Goal: Task Accomplishment & Management: Complete application form

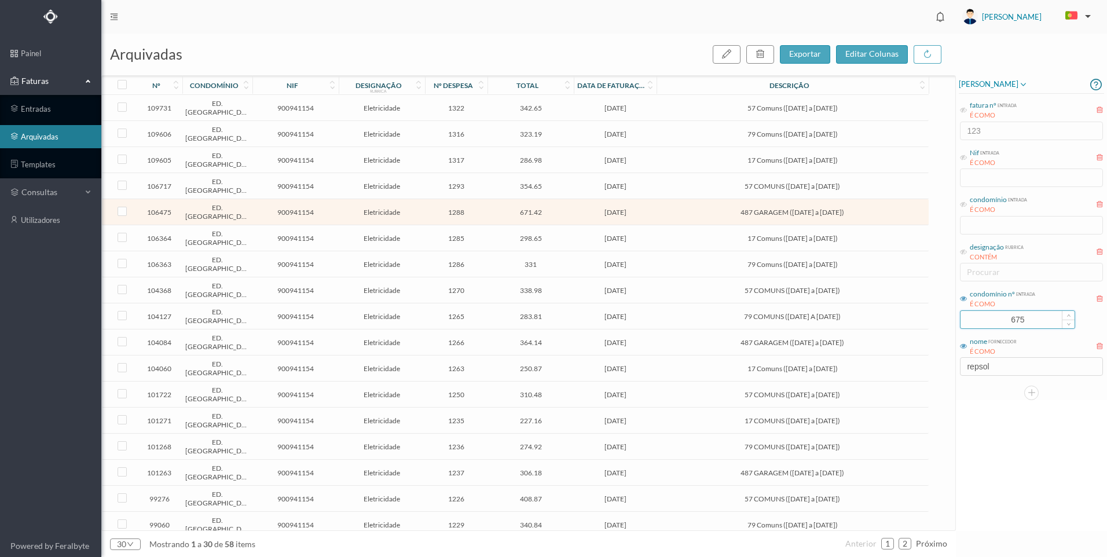
drag, startPoint x: 1023, startPoint y: 321, endPoint x: 979, endPoint y: 321, distance: 44.6
click at [979, 321] on input "675" at bounding box center [1017, 319] width 114 height 17
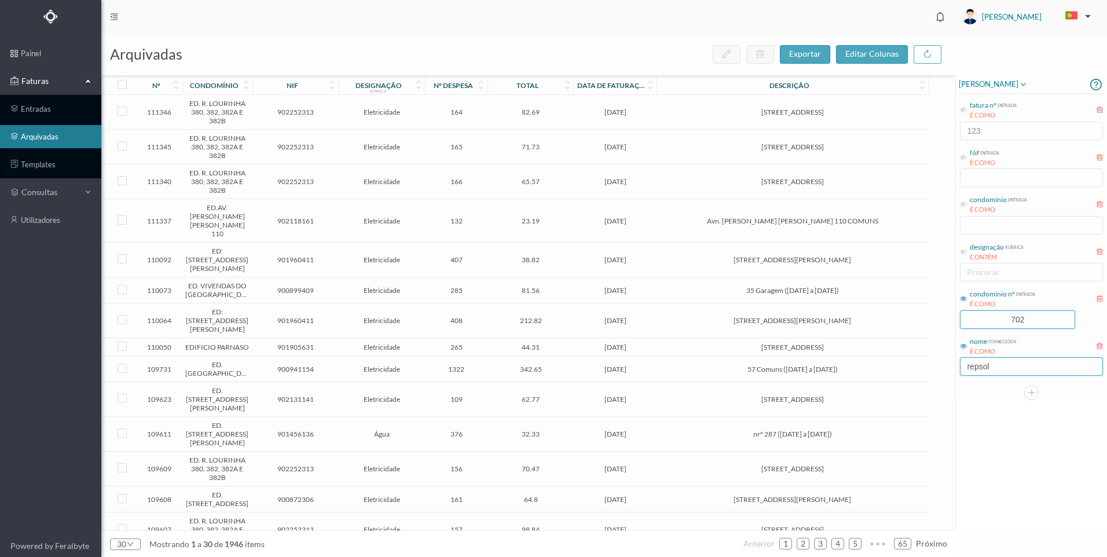
type input "702"
drag, startPoint x: 1012, startPoint y: 369, endPoint x: 959, endPoint y: 362, distance: 53.1
click at [959, 362] on div "nome fornecedor É COMO repsol" at bounding box center [1030, 355] width 145 height 43
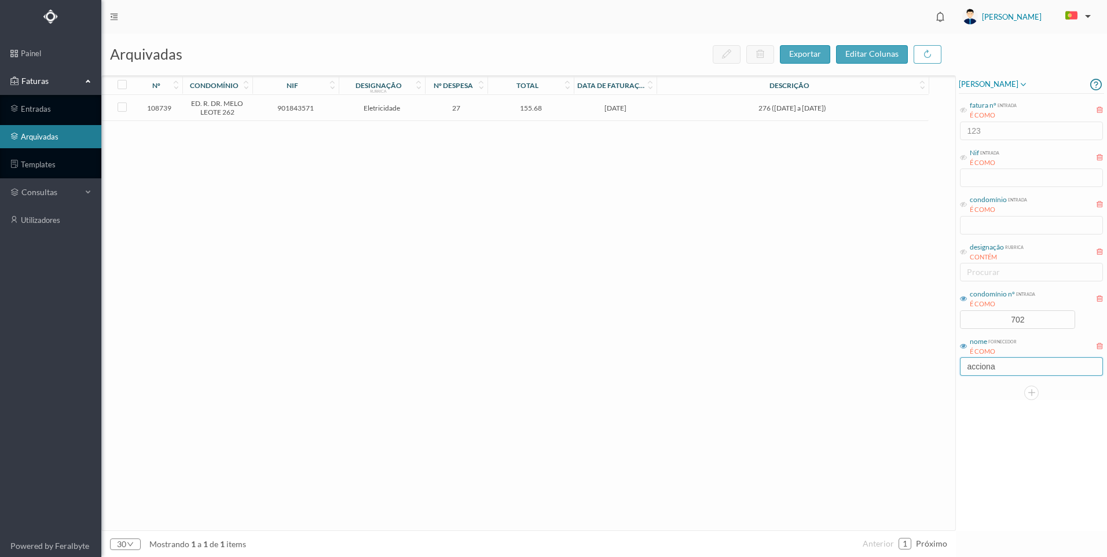
type input "acciona"
click at [332, 108] on span "901843571" at bounding box center [295, 108] width 80 height 9
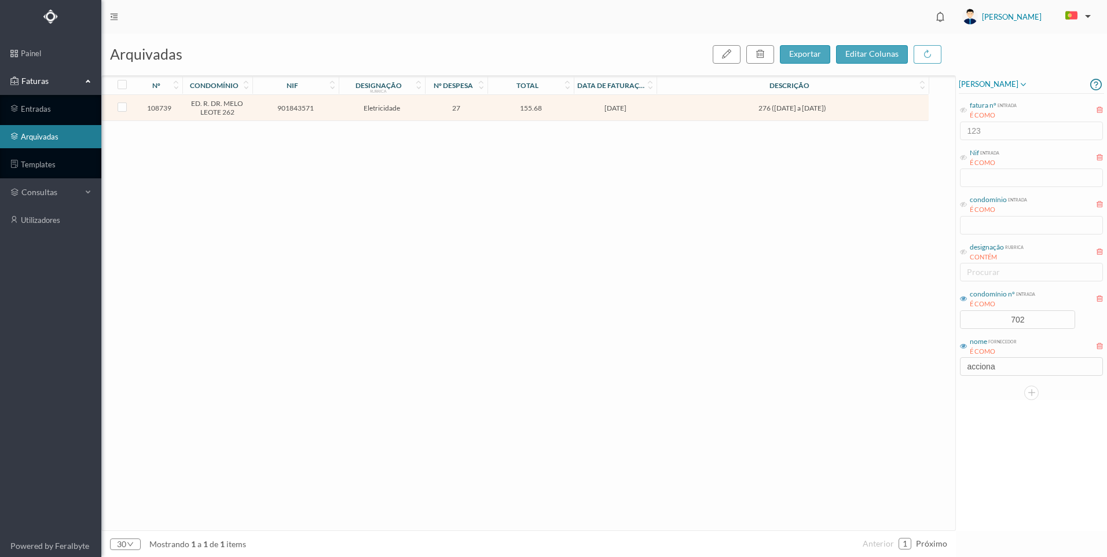
click at [332, 108] on span "901843571" at bounding box center [295, 108] width 80 height 9
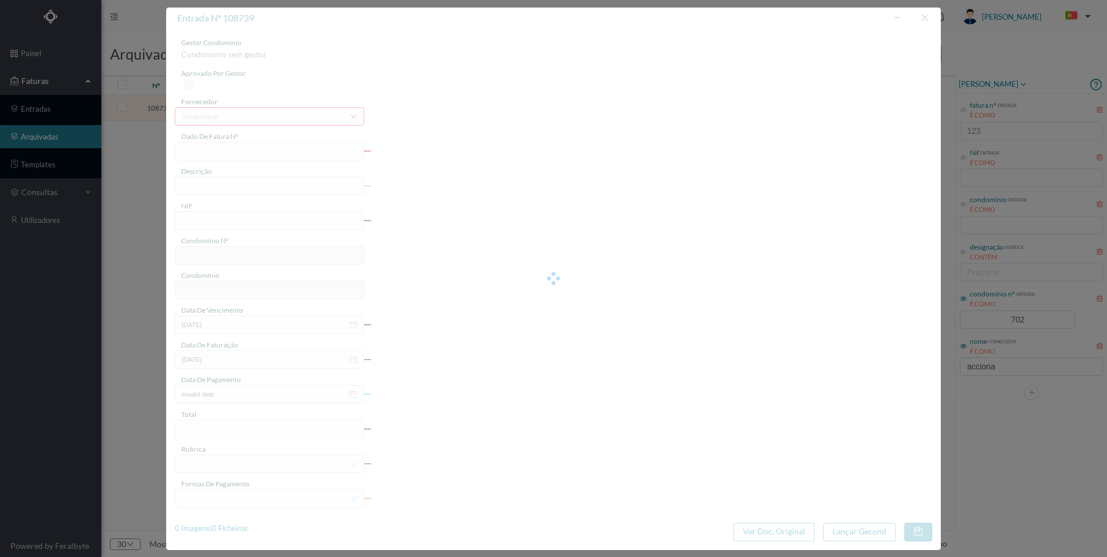
type input "FT P25/031292"
type input "276 ([DATE] a [DATE])"
type input "901843571"
type input "[DATE]"
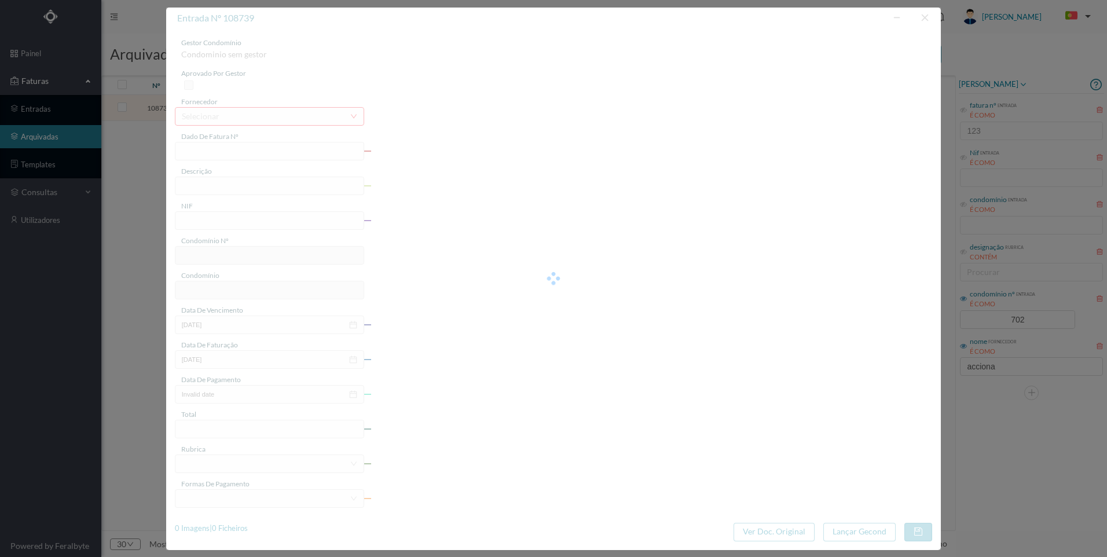
type input "[DATE]"
type input "155.68"
type input "702"
type input "ED. R. DR. MELO LEOTE 262"
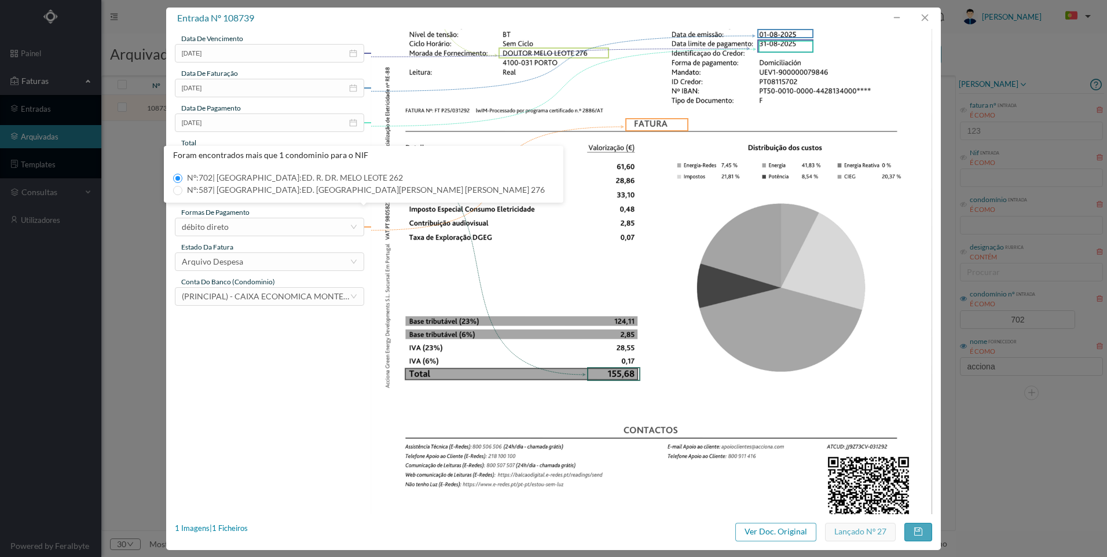
scroll to position [323, 0]
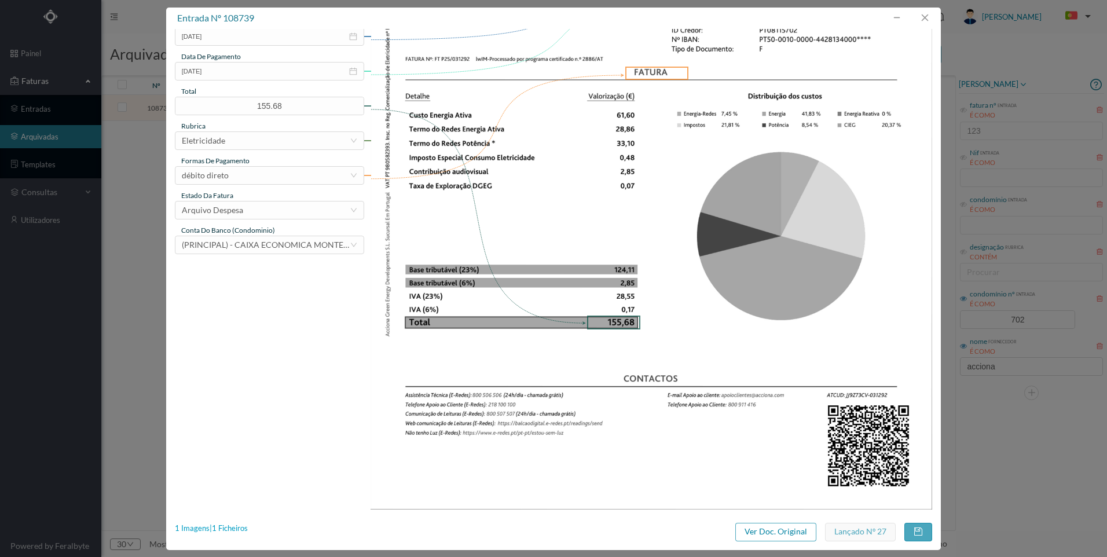
click at [233, 530] on div "1 Imagens | 1 Ficheiros" at bounding box center [211, 529] width 73 height 12
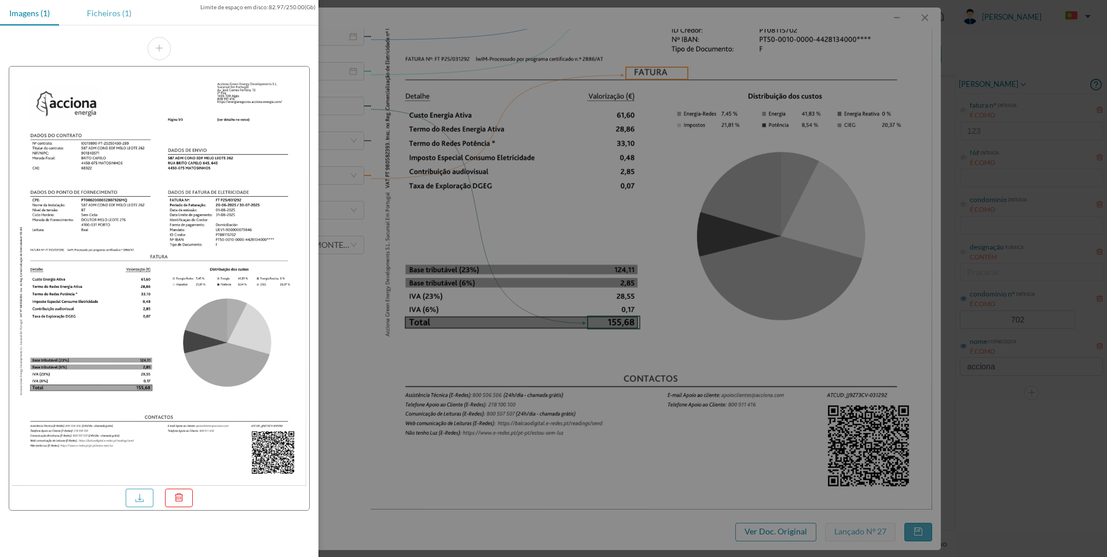
click at [123, 19] on div "Ficheiros (1)" at bounding box center [109, 13] width 63 height 26
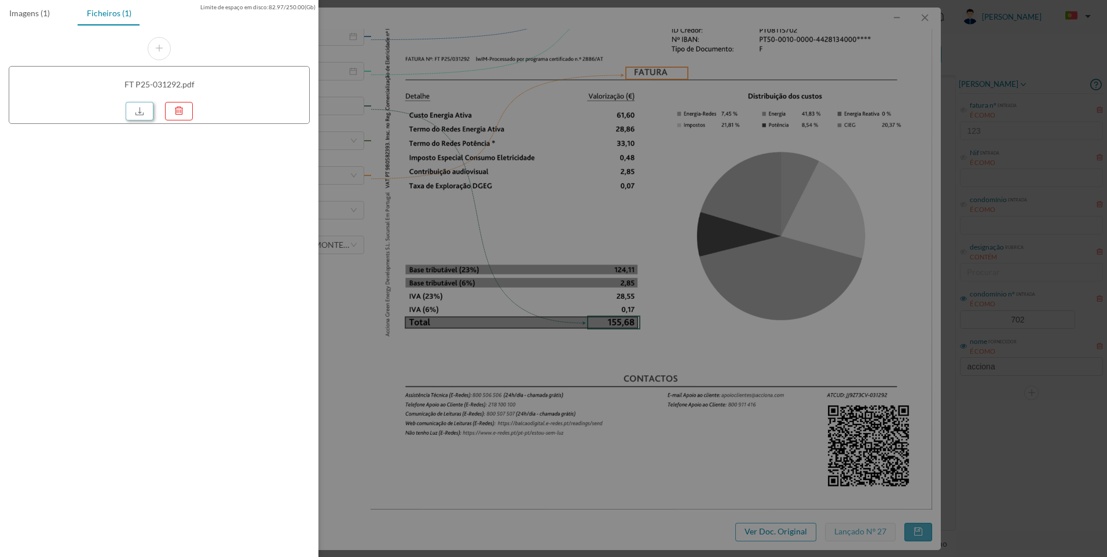
drag, startPoint x: 134, startPoint y: 107, endPoint x: 137, endPoint y: 112, distance: 6.0
click at [134, 108] on link at bounding box center [140, 111] width 28 height 19
click at [863, 292] on div at bounding box center [553, 278] width 1107 height 557
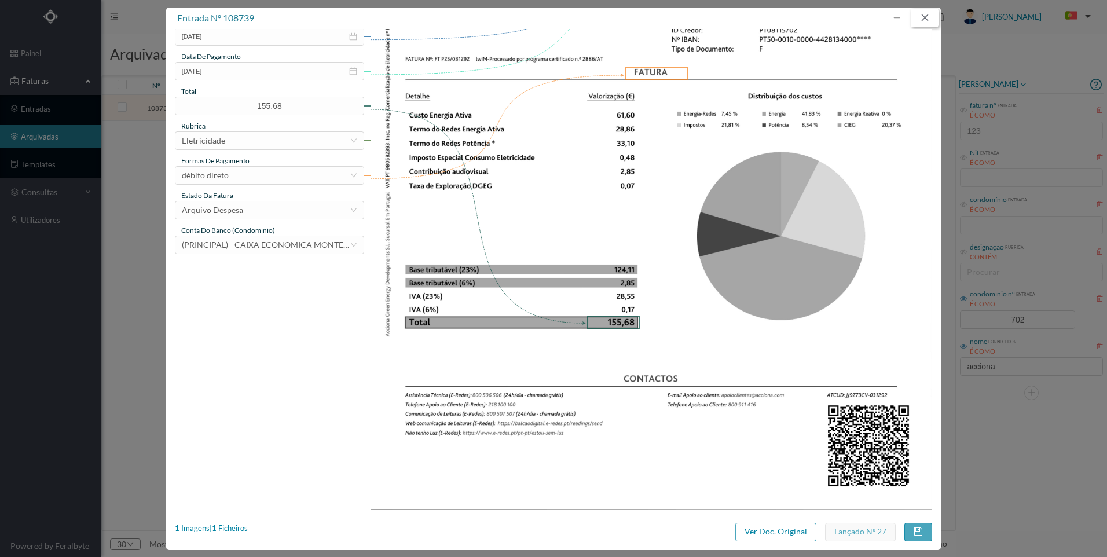
drag, startPoint x: 931, startPoint y: 13, endPoint x: 956, endPoint y: 141, distance: 130.3
click at [931, 19] on button "button" at bounding box center [924, 18] width 28 height 19
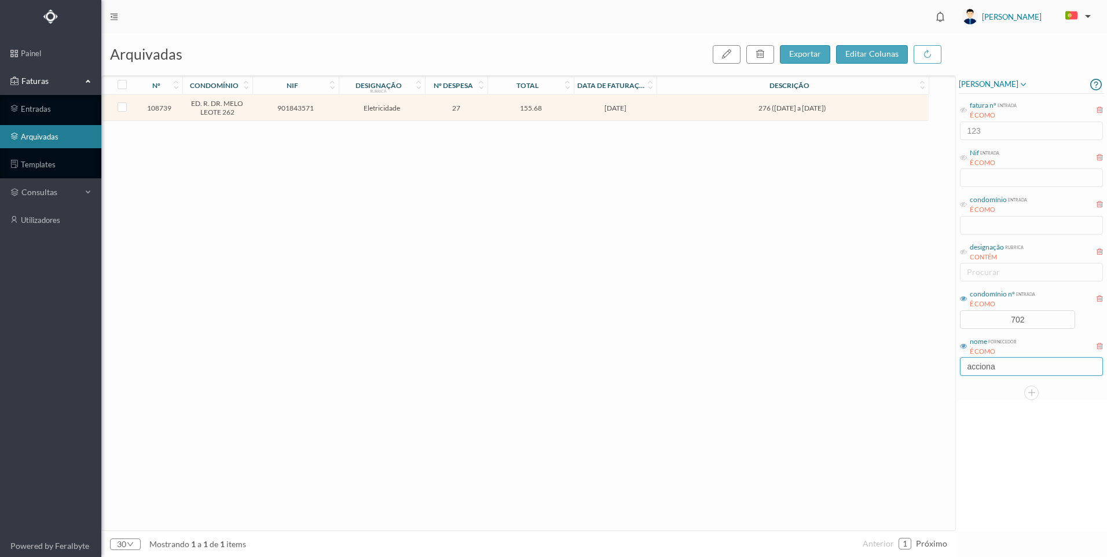
drag, startPoint x: 1011, startPoint y: 364, endPoint x: 939, endPoint y: 356, distance: 71.6
click at [935, 354] on div "arquivadas exportar editar colunas nº condomínio nif designação rubrica nº desp…" at bounding box center [603, 295] width 1005 height 523
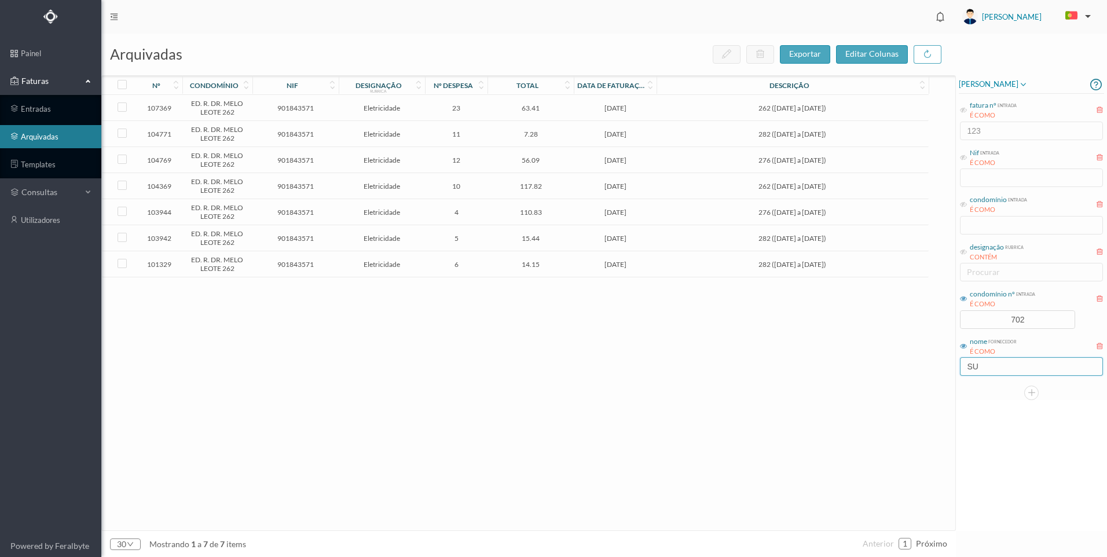
type input "SU"
click at [564, 111] on span "63.41" at bounding box center [530, 108] width 80 height 9
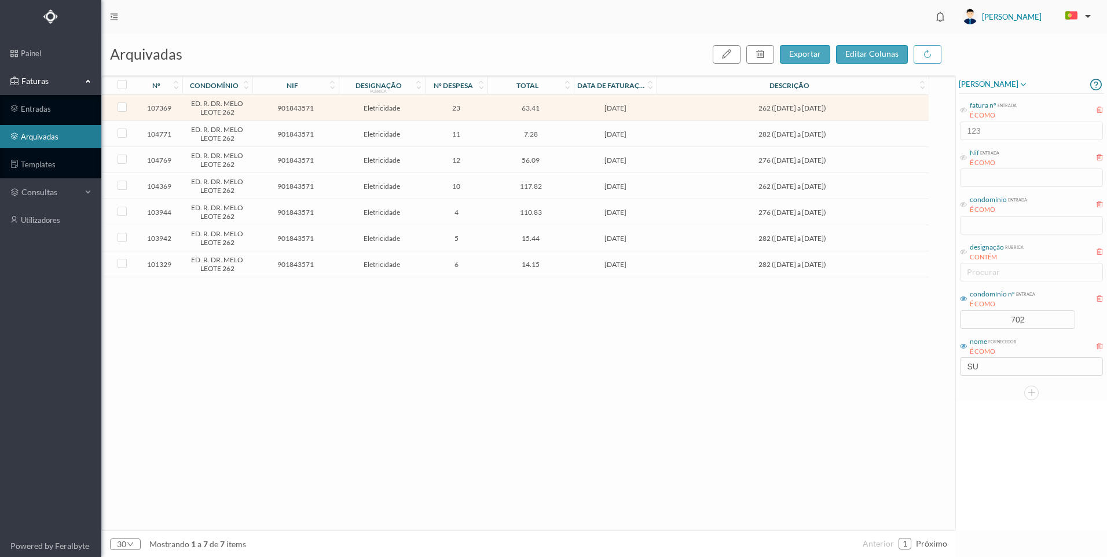
click at [564, 111] on span "63.41" at bounding box center [530, 108] width 80 height 9
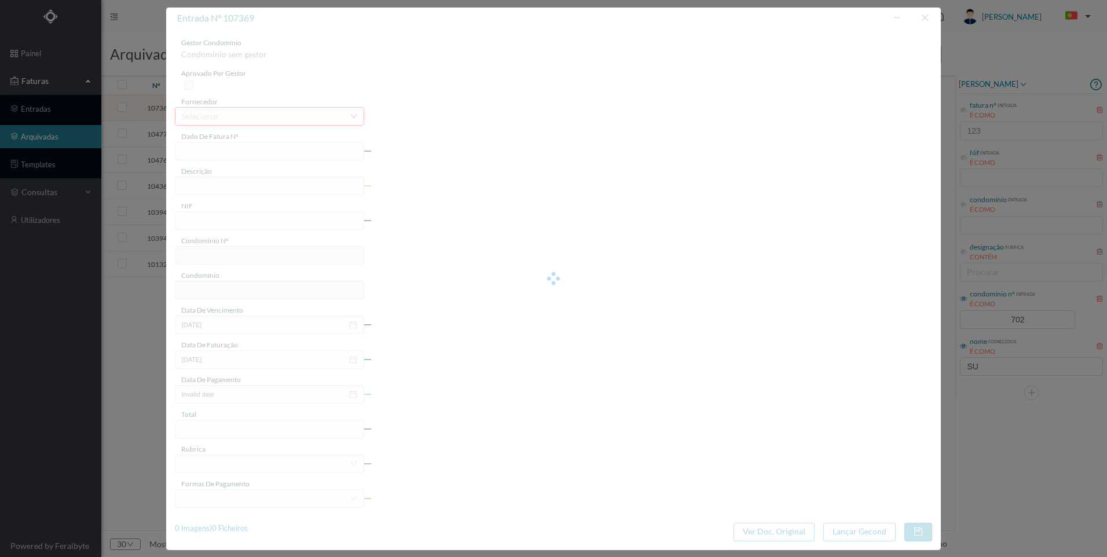
type input "3738"
type input "262 ([DATE] a [DATE])"
type input "901843571"
type input "[DATE]"
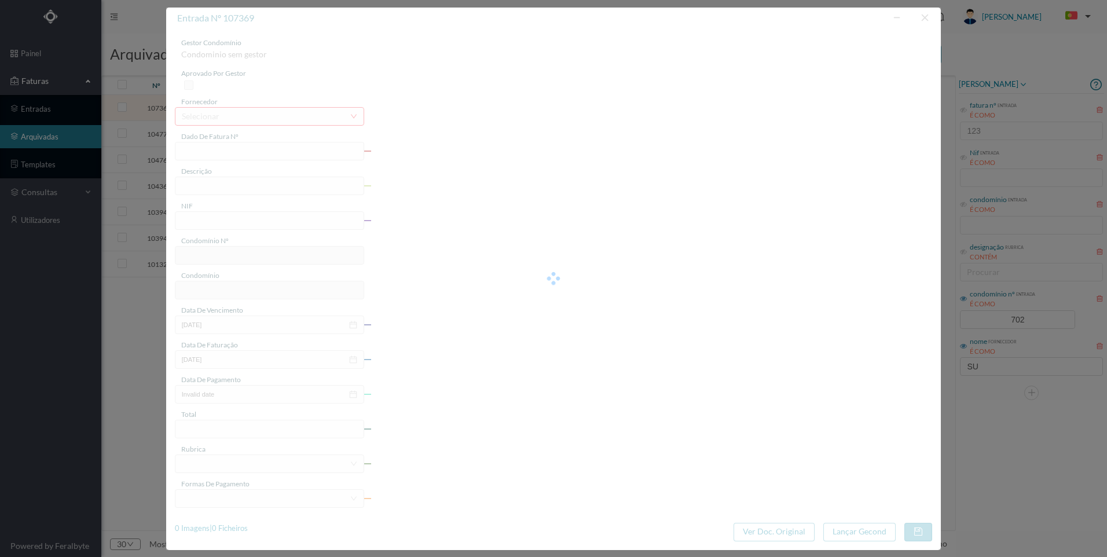
type input "[DATE]"
type input "63.41"
type input "702"
type input "ED. R. DR. MELO LEOTE 262"
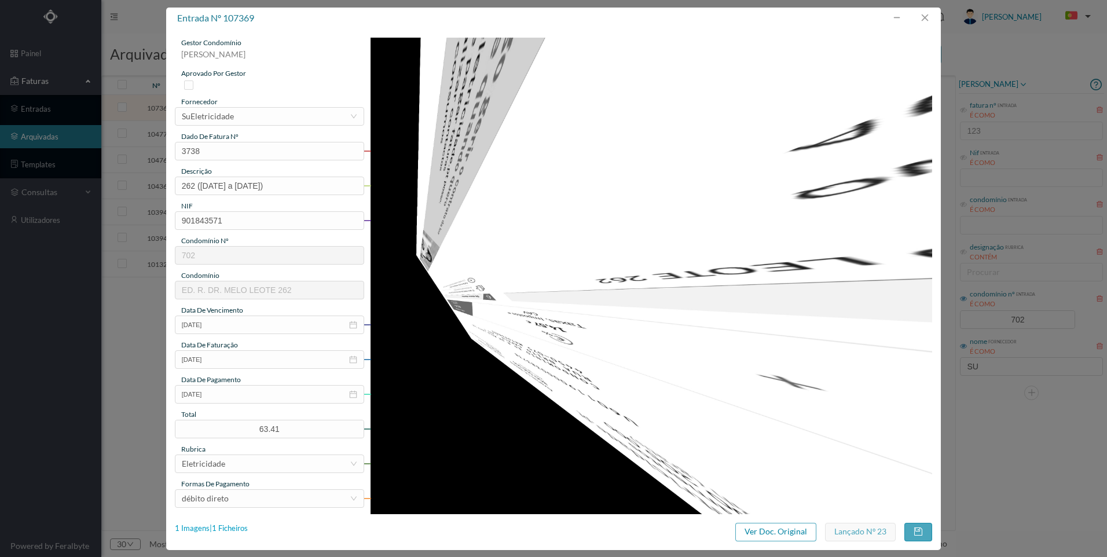
click at [243, 532] on div "1 Imagens | 1 Ficheiros" at bounding box center [211, 529] width 73 height 12
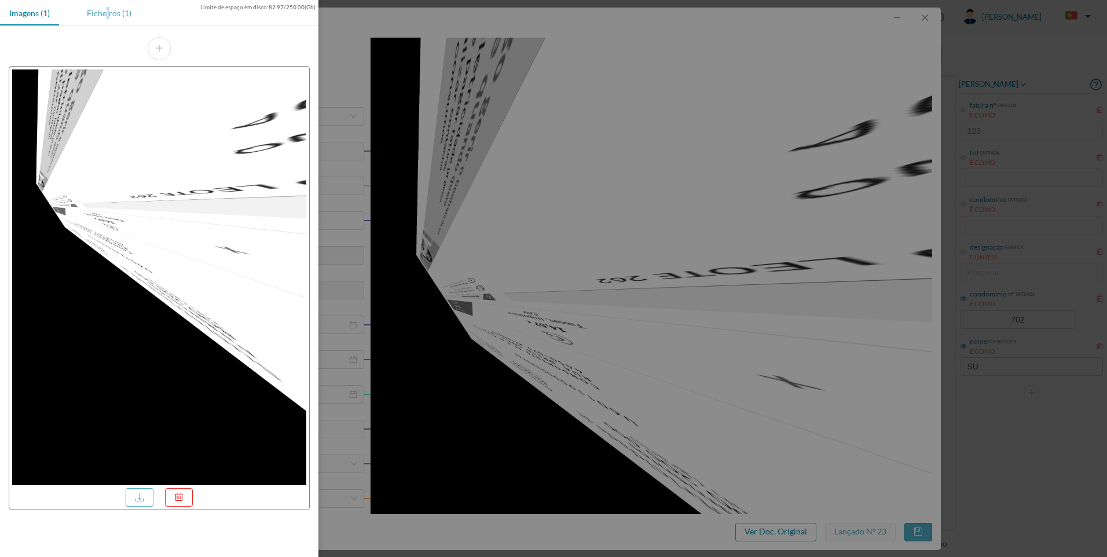
click at [108, 17] on div "Ficheiros (1)" at bounding box center [109, 13] width 63 height 26
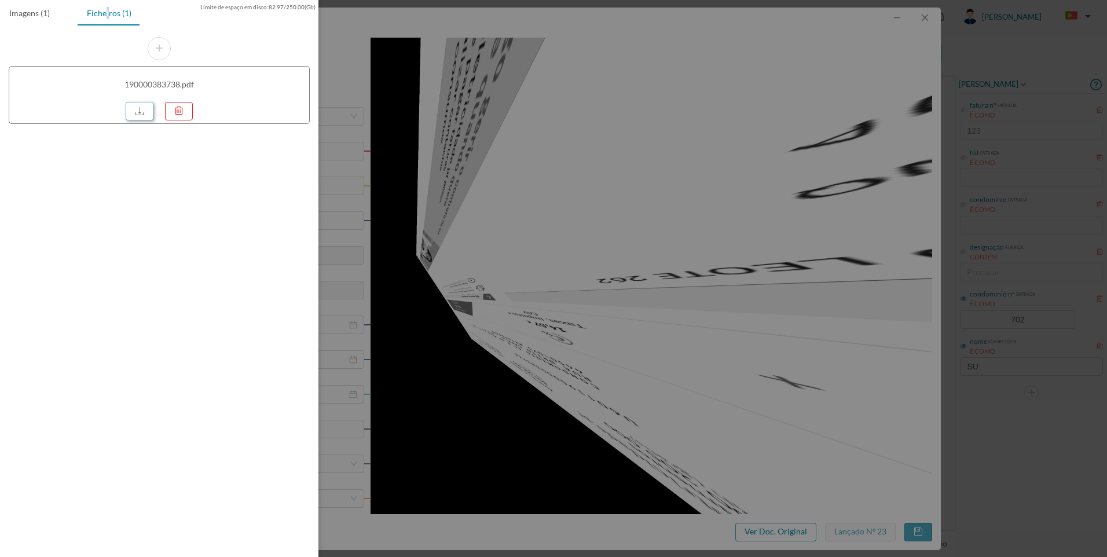
drag, startPoint x: 143, startPoint y: 110, endPoint x: 146, endPoint y: 136, distance: 26.3
click at [143, 111] on link at bounding box center [140, 111] width 28 height 19
drag, startPoint x: 982, startPoint y: 119, endPoint x: 980, endPoint y: 97, distance: 22.6
click at [982, 119] on div at bounding box center [553, 278] width 1107 height 557
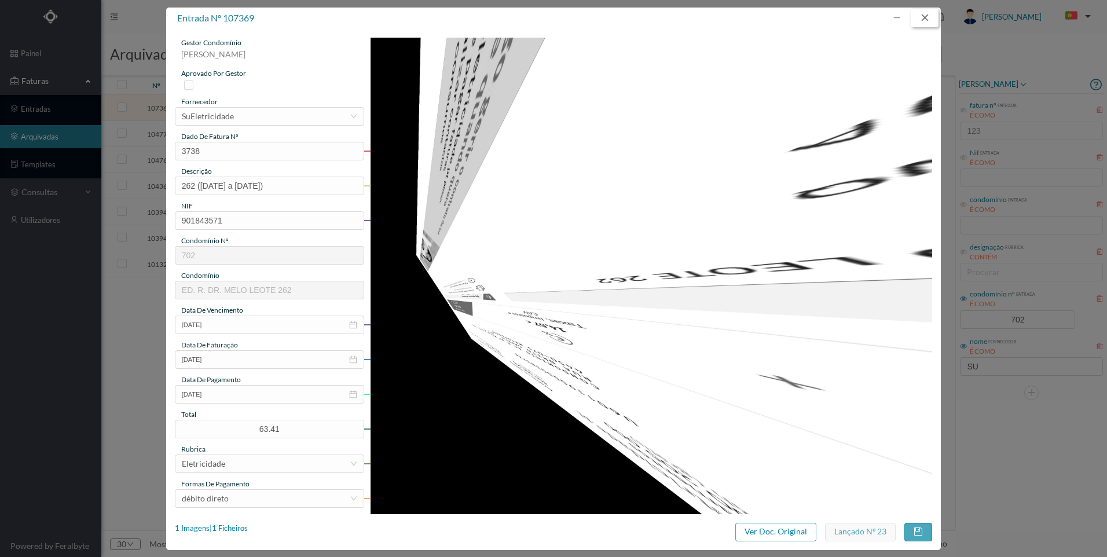
click at [927, 15] on button "button" at bounding box center [924, 18] width 28 height 19
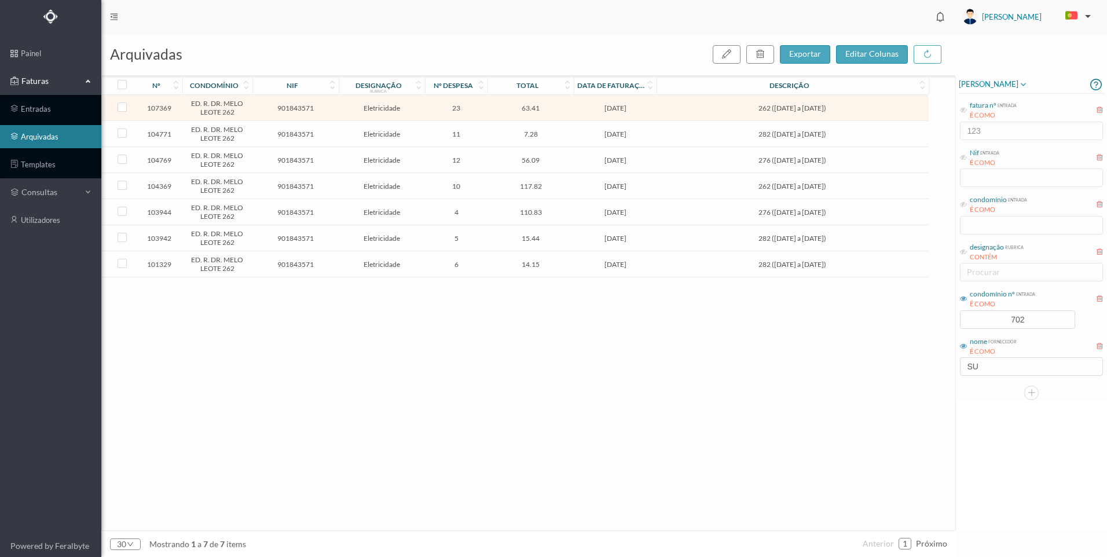
click at [770, 211] on span "276 ([DATE] a [DATE])" at bounding box center [792, 212] width 266 height 9
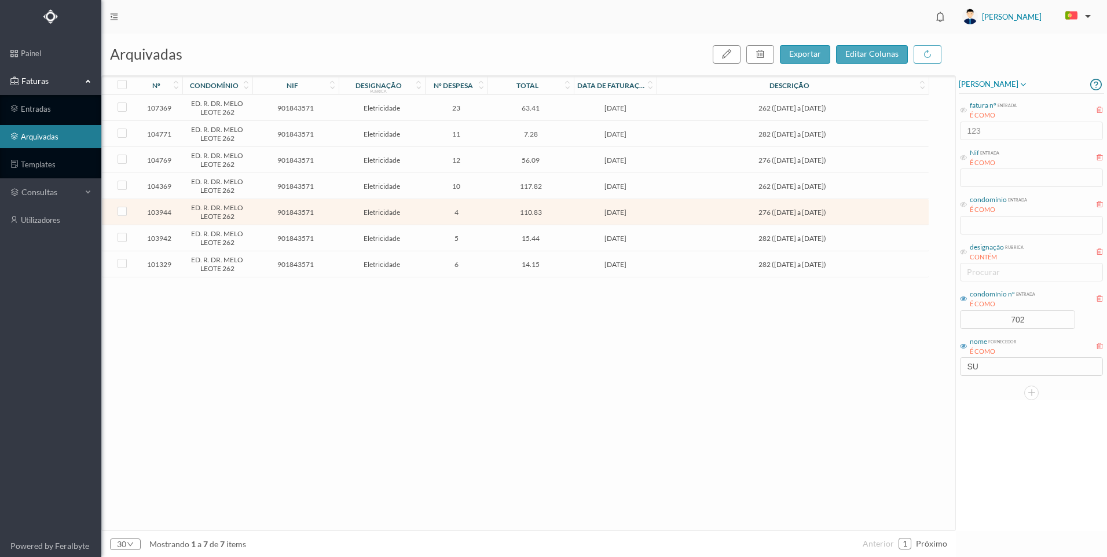
click at [762, 185] on span "262 ([DATE] a [DATE])" at bounding box center [792, 186] width 266 height 9
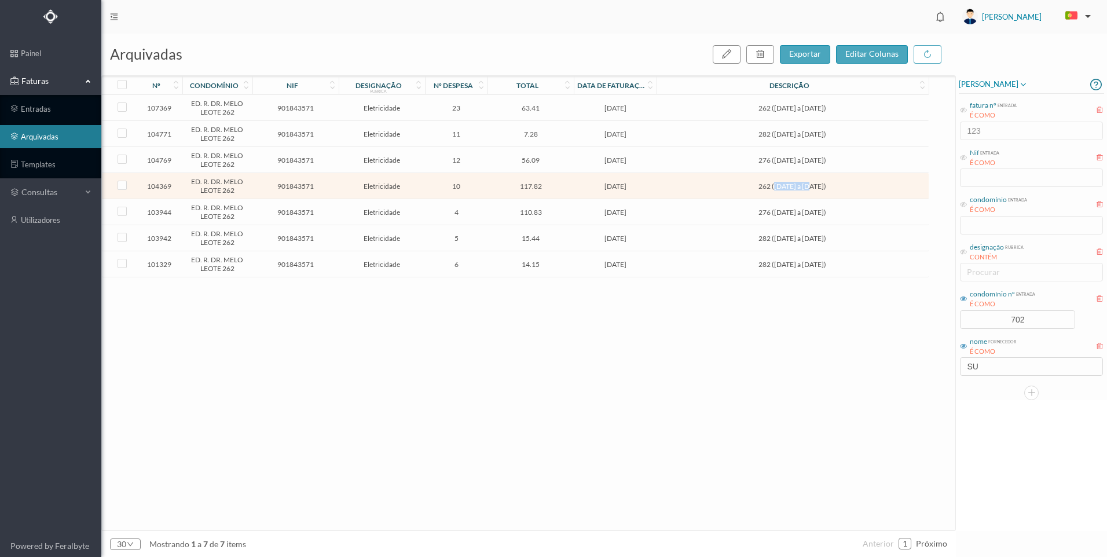
click at [762, 185] on span "262 ([DATE] a [DATE])" at bounding box center [792, 186] width 266 height 9
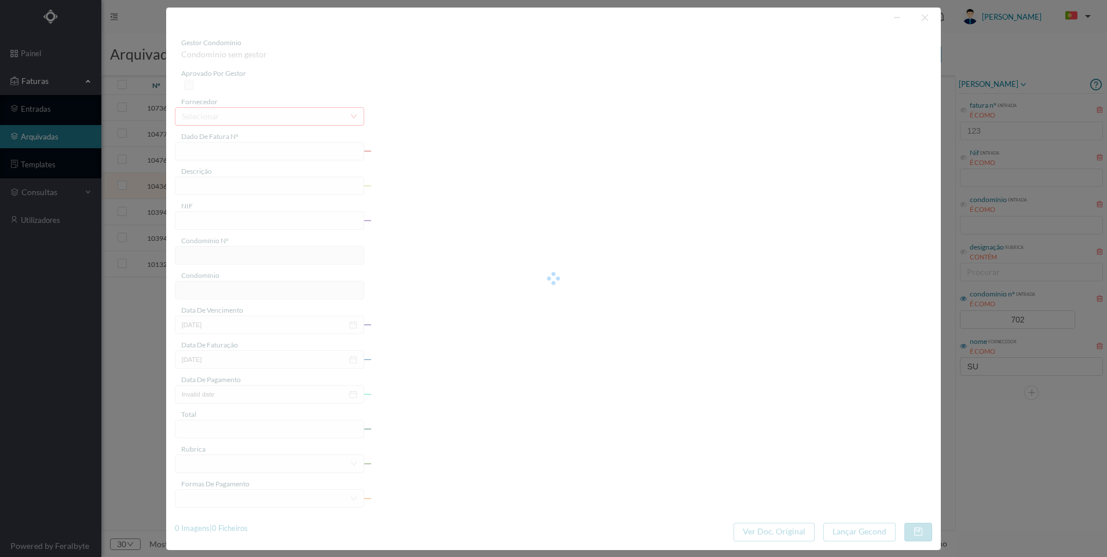
type input "2621"
type input "262 ([DATE] a [DATE])"
type input "901843571"
type input "[DATE]"
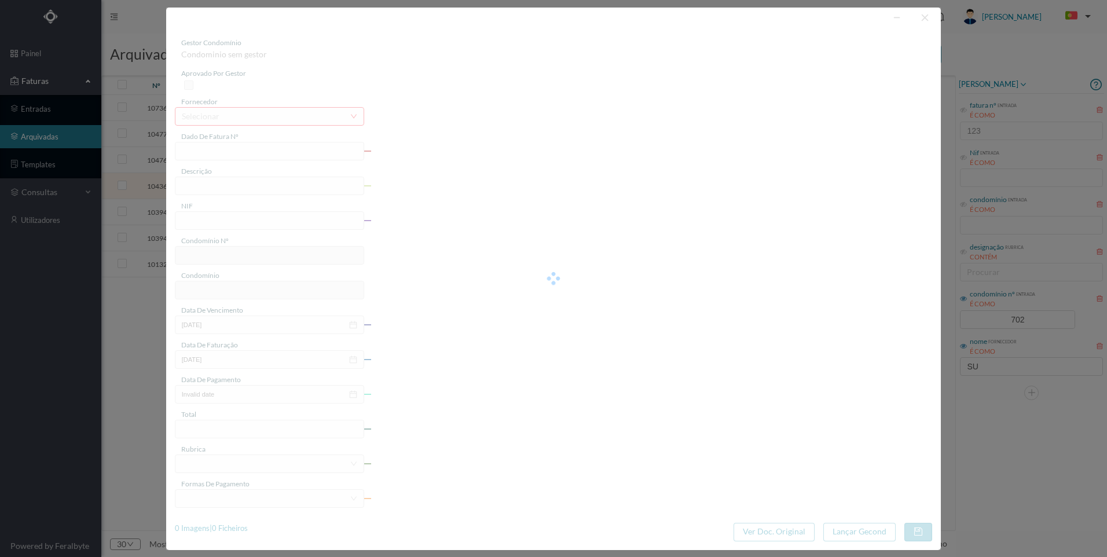
type input "[DATE]"
type input "117.82"
type input "702"
type input "ED. R. DR. MELO LEOTE 262"
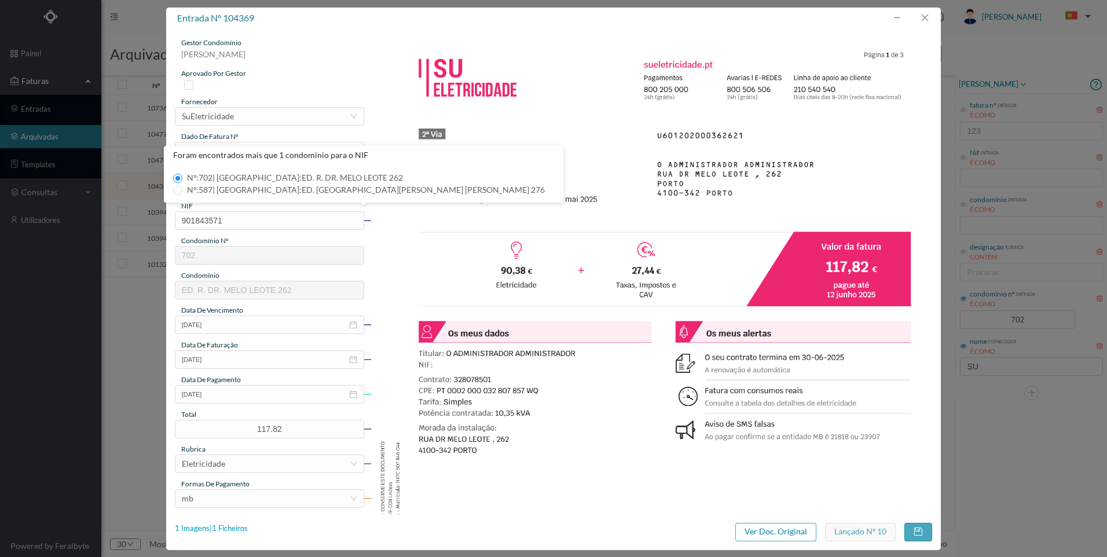
drag, startPoint x: 215, startPoint y: 528, endPoint x: 223, endPoint y: 530, distance: 8.2
click at [223, 530] on div "1 Imagens | 1 Ficheiros" at bounding box center [211, 529] width 73 height 12
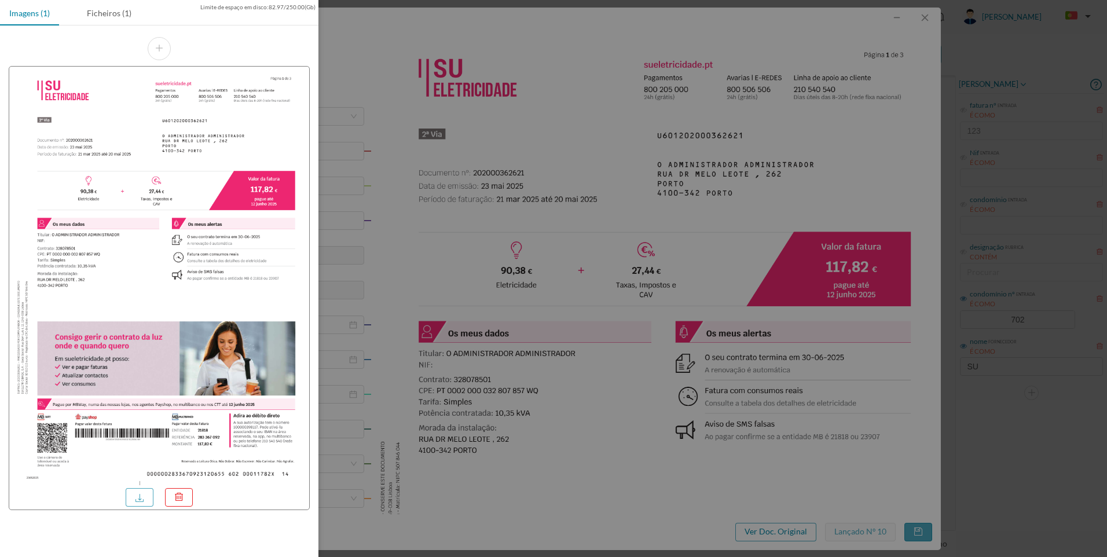
click at [732, 182] on div at bounding box center [553, 278] width 1107 height 557
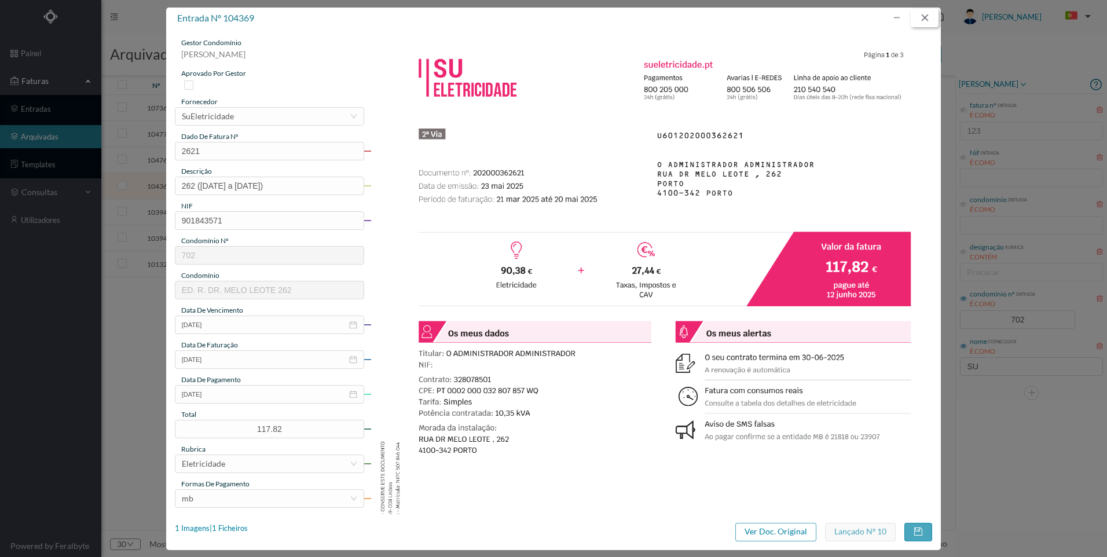
click at [929, 19] on button "button" at bounding box center [924, 18] width 28 height 19
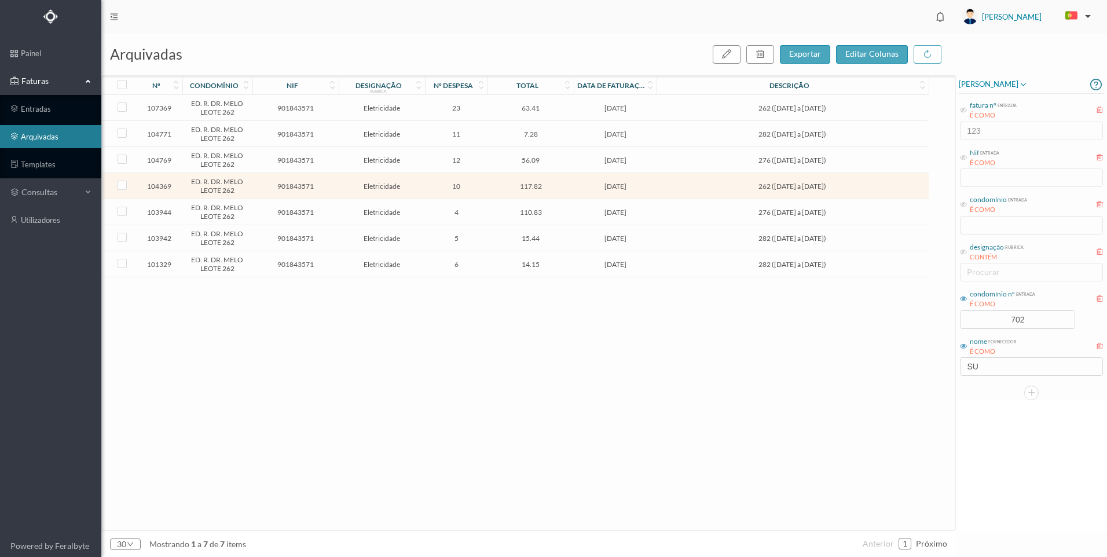
click at [707, 156] on span "276 ([DATE] a [DATE])" at bounding box center [792, 160] width 266 height 9
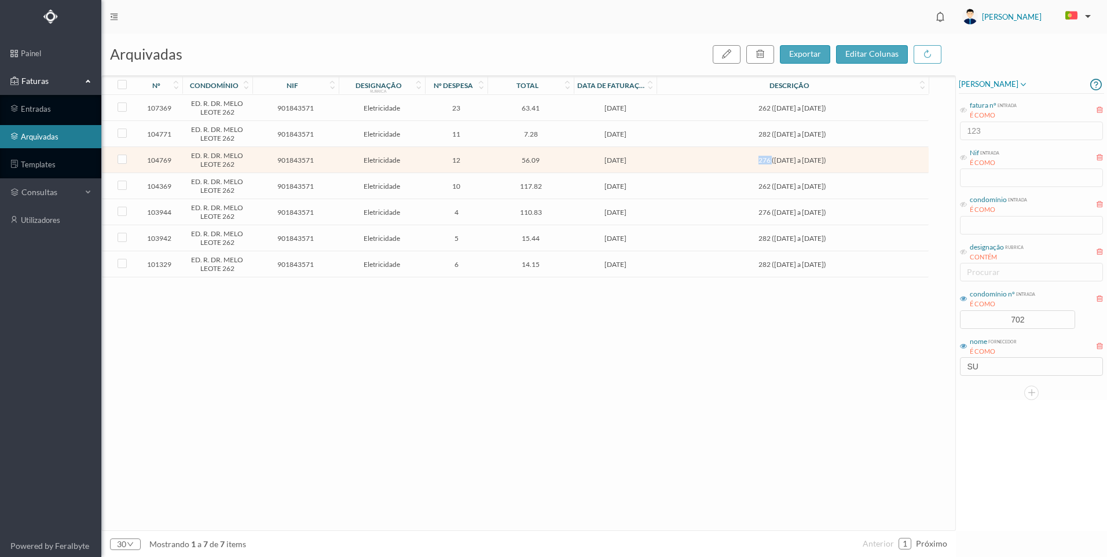
click at [707, 156] on span "276 ([DATE] a [DATE])" at bounding box center [792, 160] width 266 height 9
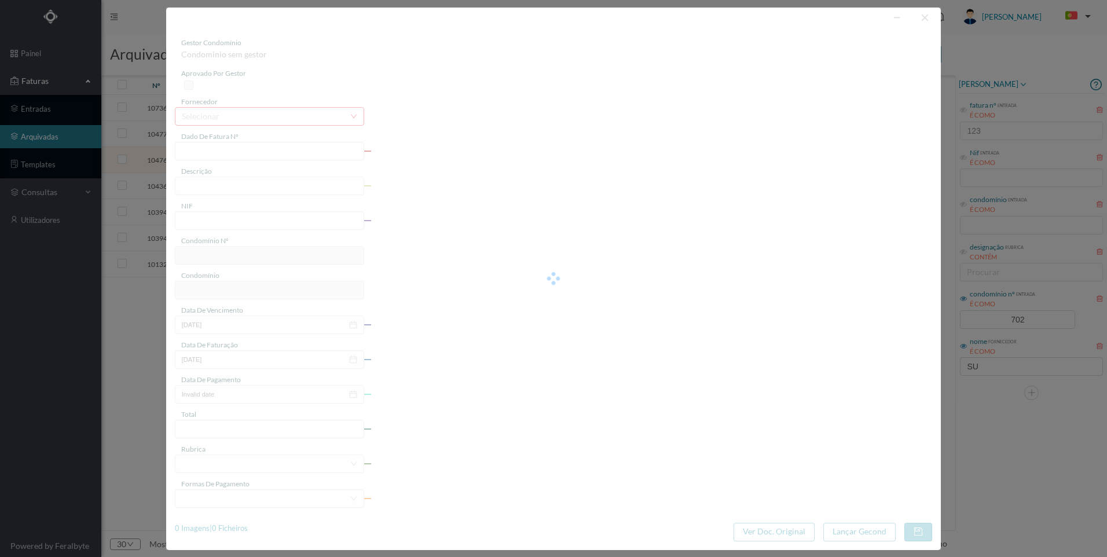
type input "FAC 0230312025/0057333177"
type input "276 ([DATE] a [DATE])"
type input "901843571"
type input "[DATE]"
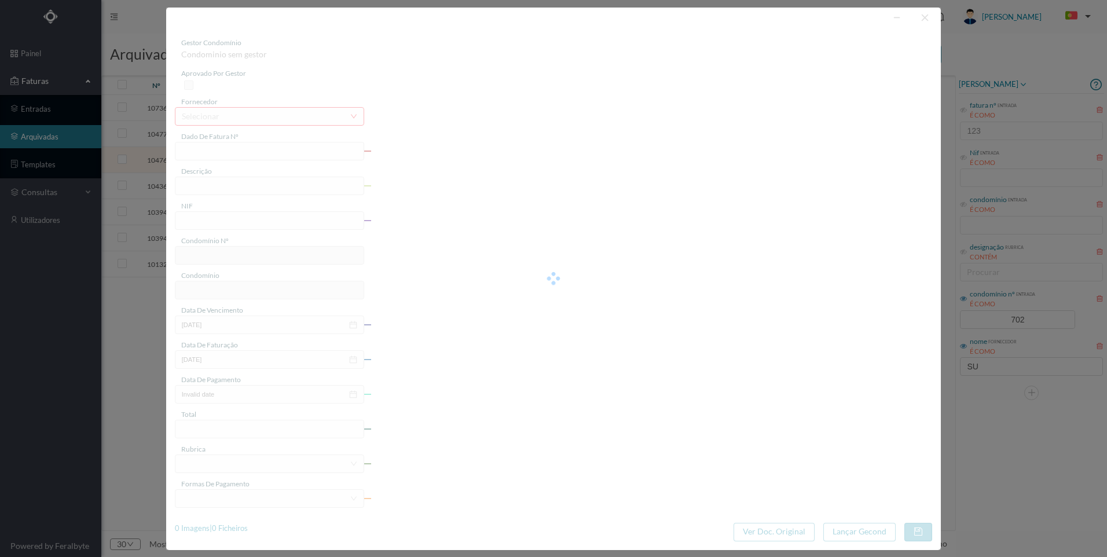
type input "[DATE]"
type input "56.09"
type input "702"
type input "ED. R. DR. MELO LEOTE 262"
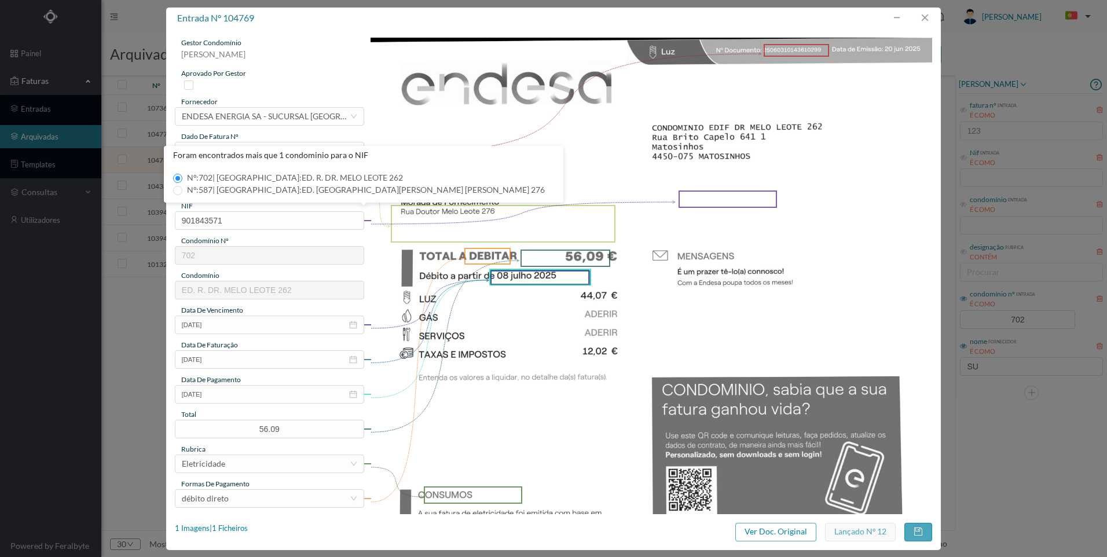
click at [862, 142] on img at bounding box center [650, 434] width 561 height 793
click at [930, 12] on button "button" at bounding box center [924, 18] width 28 height 19
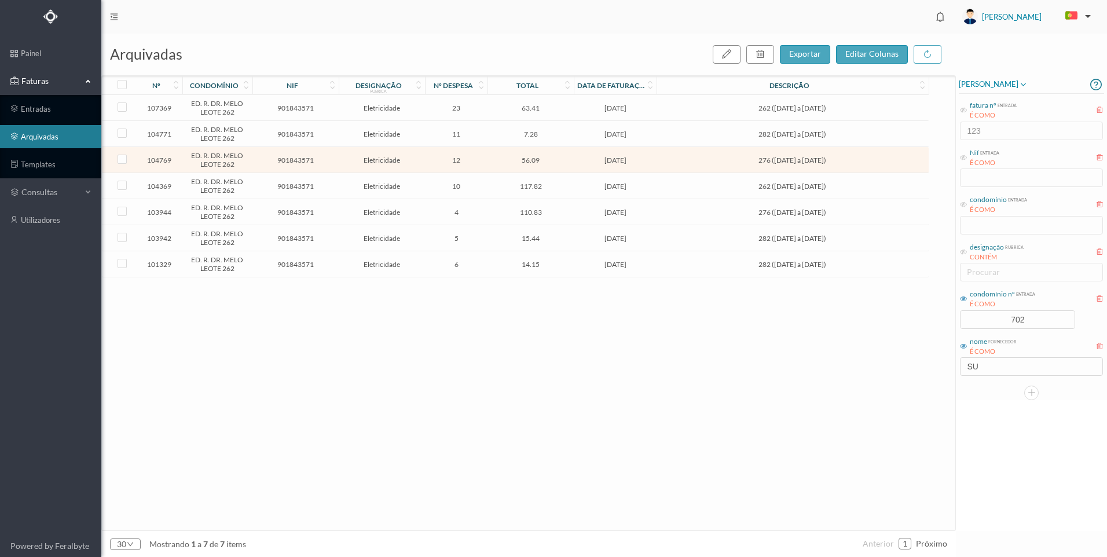
click at [731, 108] on span "262 ([DATE] a [DATE])" at bounding box center [792, 108] width 266 height 9
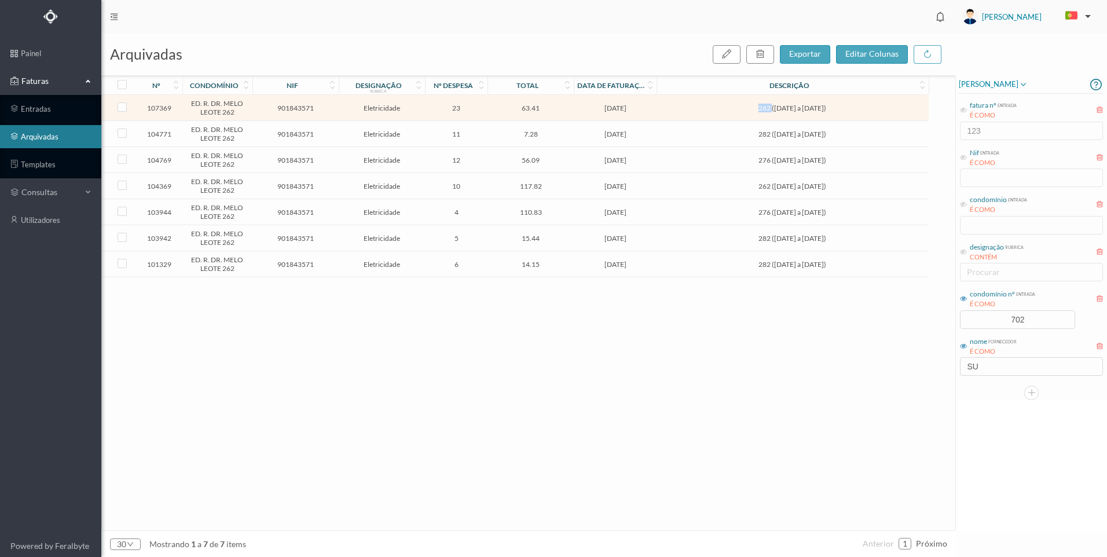
click at [731, 108] on span "262 ([DATE] a [DATE])" at bounding box center [792, 108] width 266 height 9
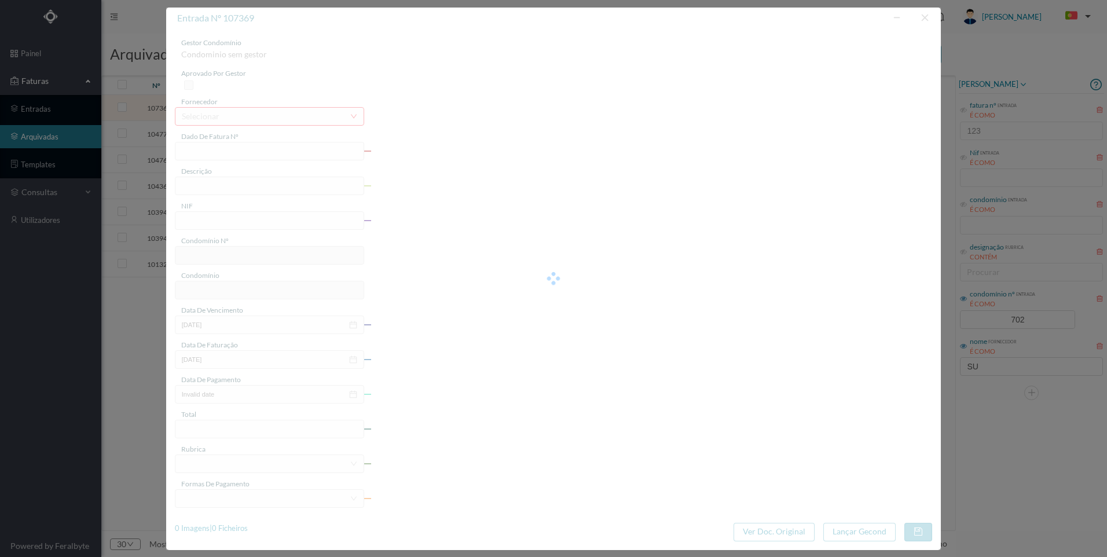
type input "3738"
type input "262 ([DATE] a [DATE])"
type input "901843571"
type input "[DATE]"
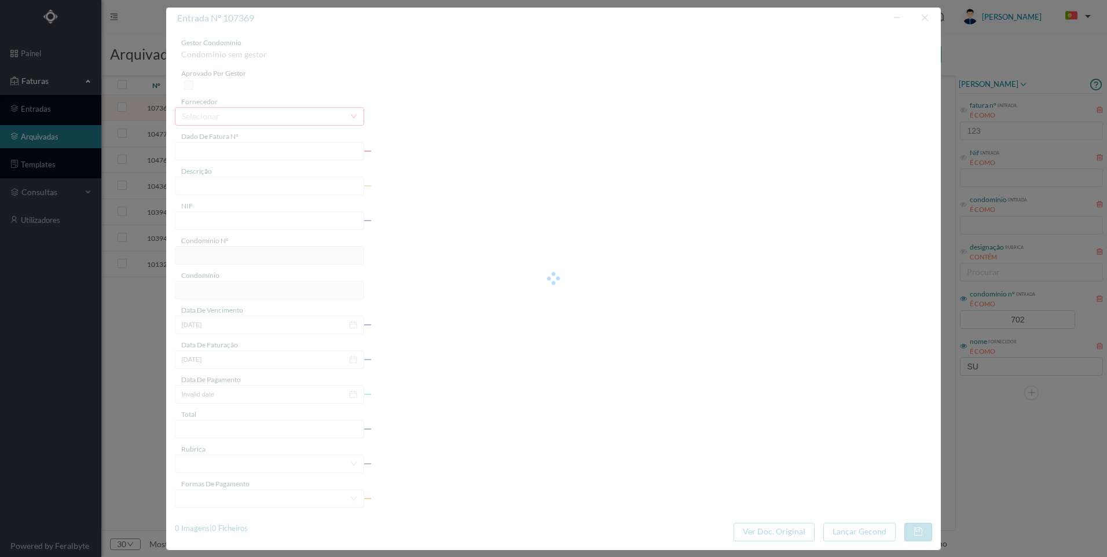
type input "[DATE]"
type input "63.41"
type input "702"
type input "ED. R. DR. MELO LEOTE 262"
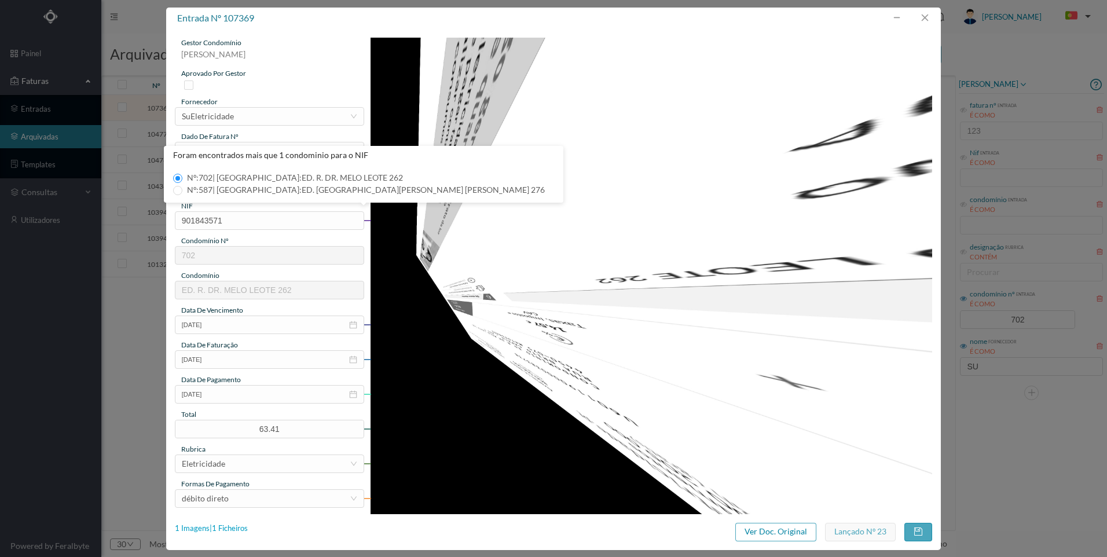
click at [228, 526] on div "1 Imagens | 1 Ficheiros" at bounding box center [211, 529] width 73 height 12
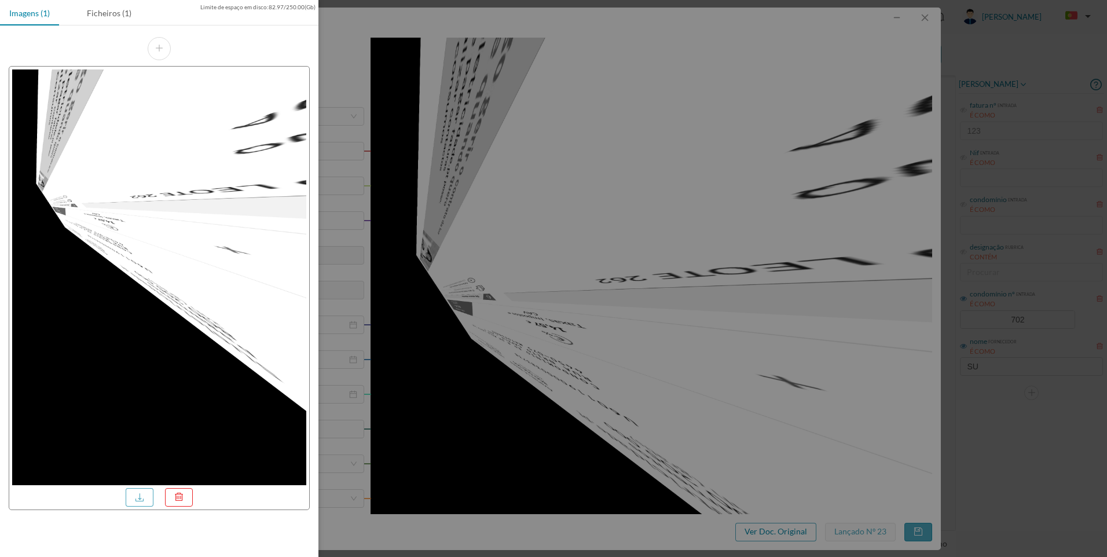
drag, startPoint x: 115, startPoint y: 10, endPoint x: 116, endPoint y: 36, distance: 25.5
click at [115, 13] on div "Ficheiros (1)" at bounding box center [109, 13] width 63 height 26
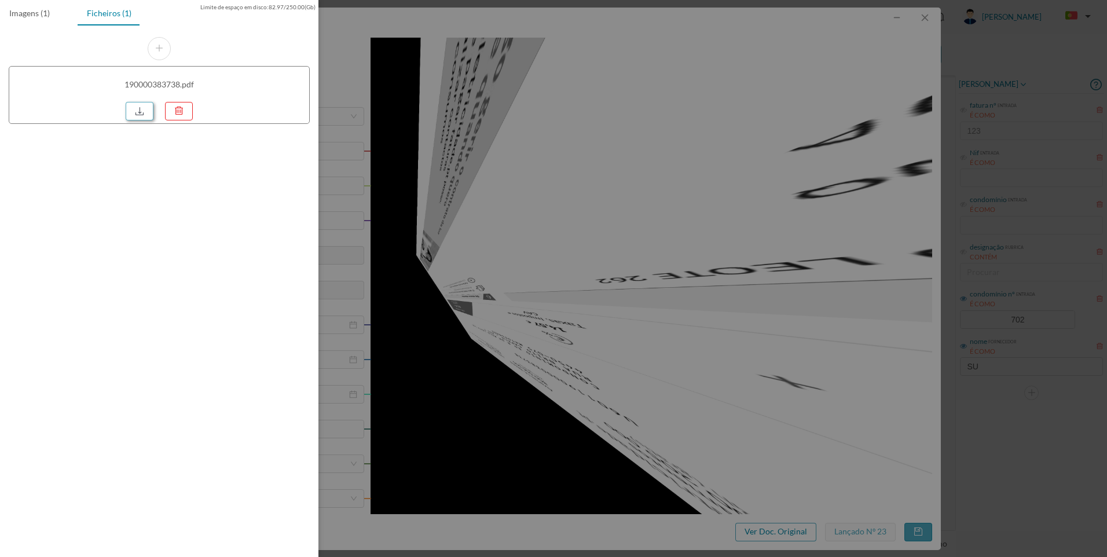
click at [144, 102] on div at bounding box center [143, 109] width 34 height 21
click at [143, 110] on link at bounding box center [140, 111] width 28 height 19
click at [677, 242] on div at bounding box center [553, 278] width 1107 height 557
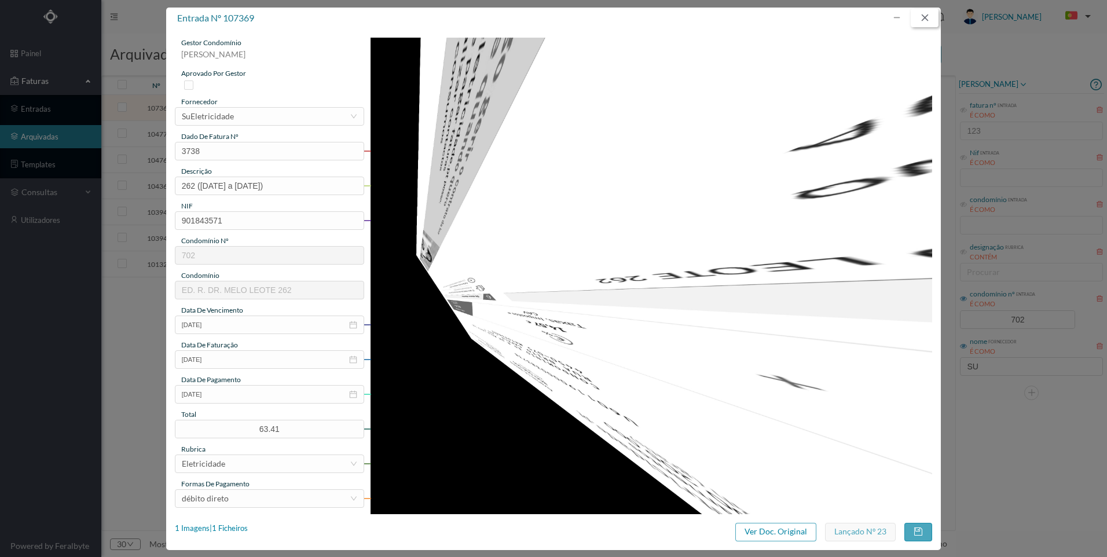
drag, startPoint x: 925, startPoint y: 16, endPoint x: 880, endPoint y: 105, distance: 100.2
click at [921, 24] on button "button" at bounding box center [924, 18] width 28 height 19
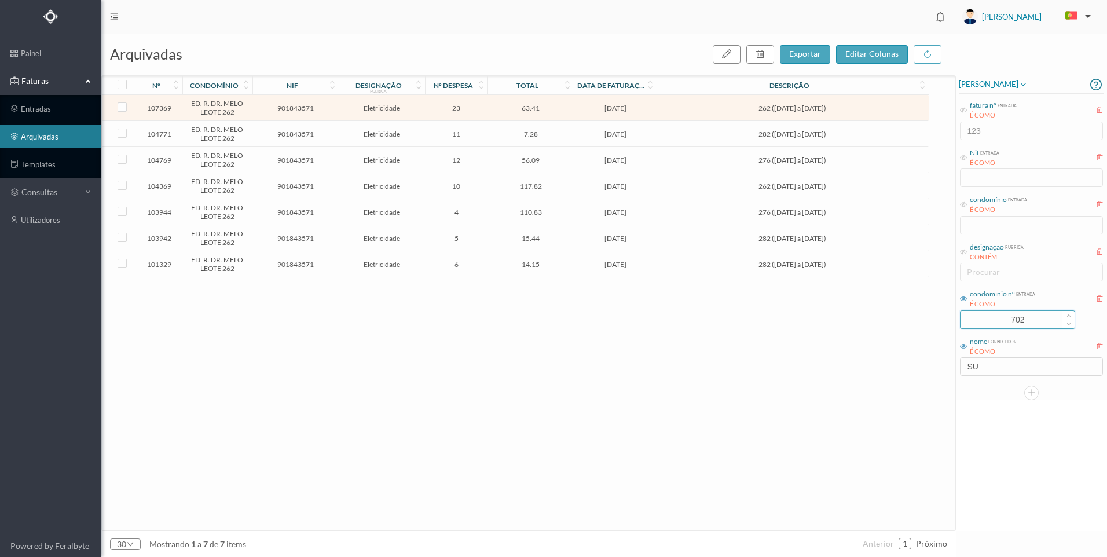
click at [1031, 322] on input "702" at bounding box center [1017, 319] width 114 height 17
click at [737, 108] on span "262 ([DATE] a [DATE])" at bounding box center [792, 108] width 266 height 9
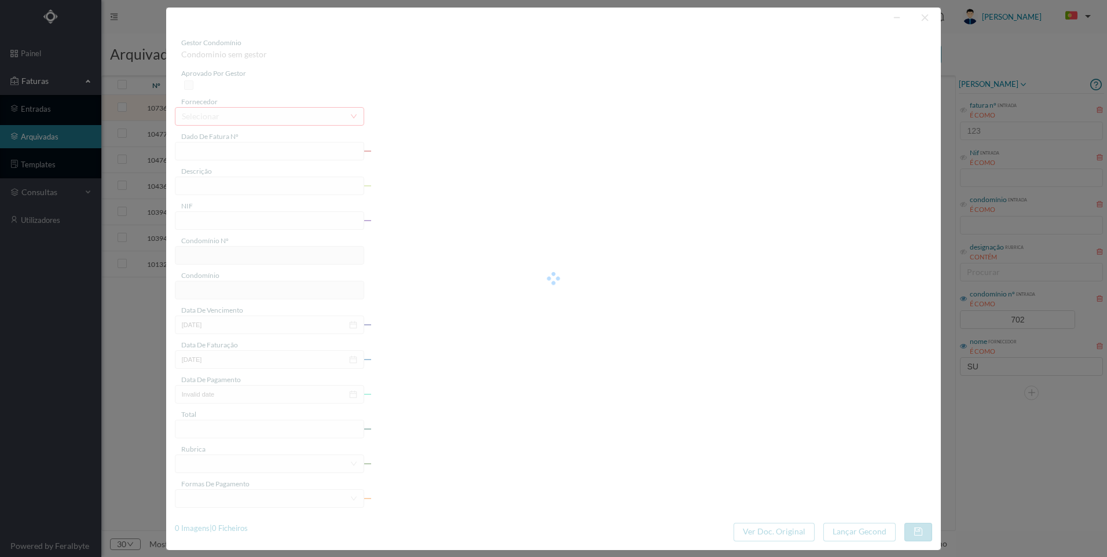
type input "3738"
type input "262 ([DATE] a [DATE])"
type input "901843571"
type input "[DATE]"
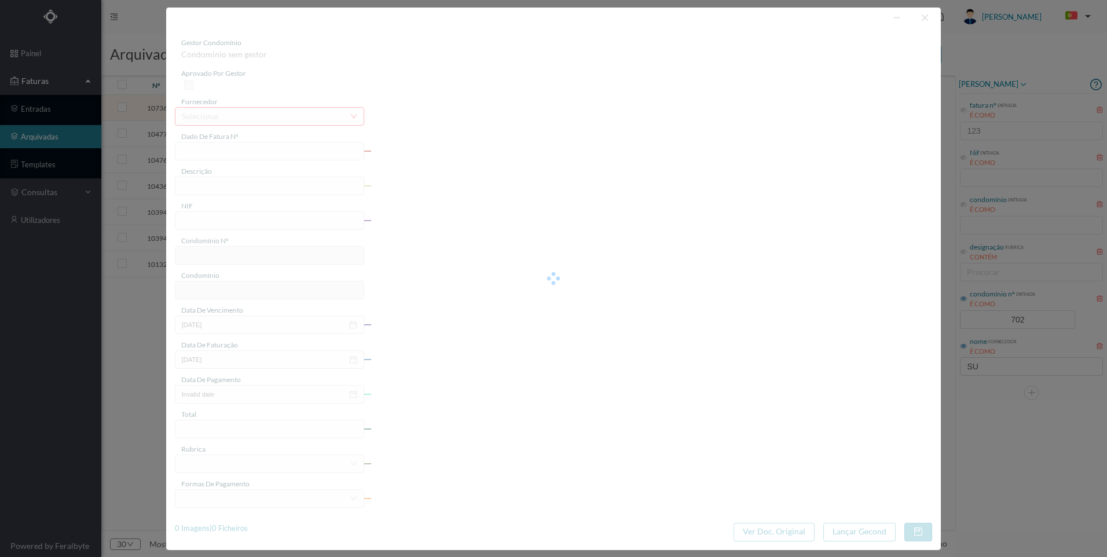
type input "[DATE]"
type input "63.41"
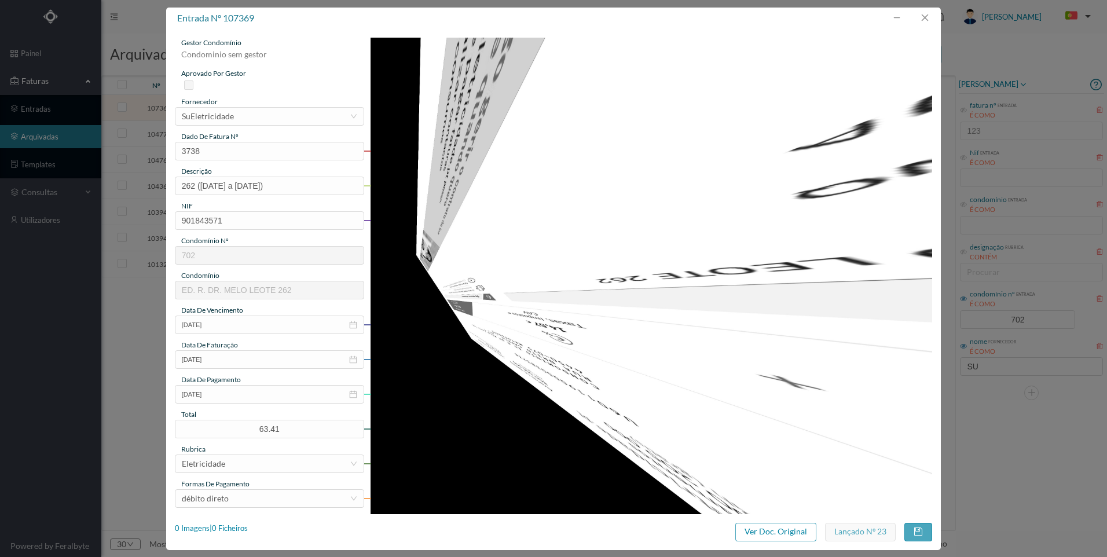
type input "702"
type input "ED. R. DR. MELO LEOTE 262"
click at [238, 526] on div "1 Imagens | 1 Ficheiros" at bounding box center [211, 529] width 73 height 12
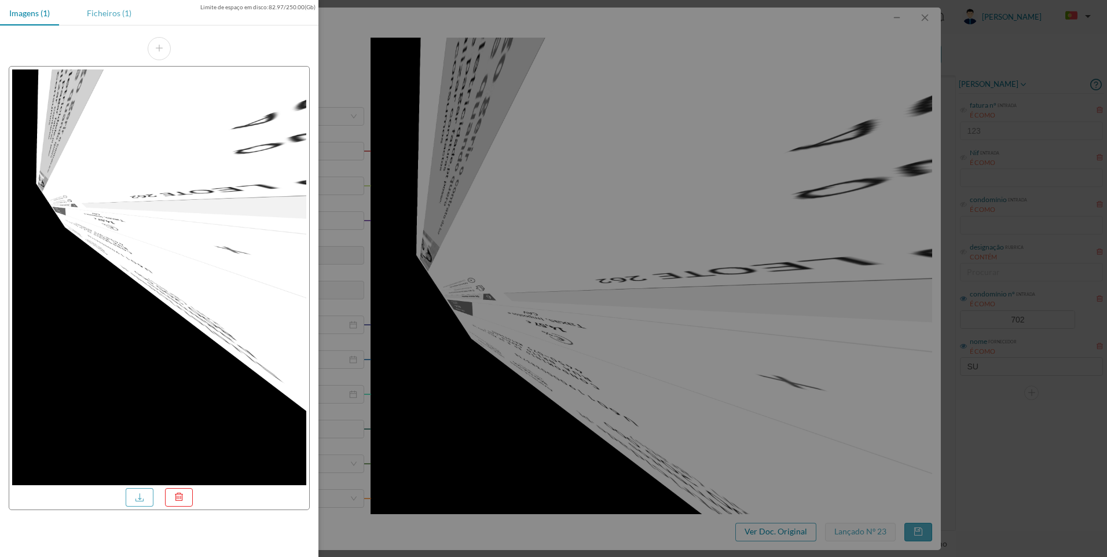
drag, startPoint x: 118, startPoint y: 19, endPoint x: 126, endPoint y: 43, distance: 25.6
click at [118, 20] on div "Ficheiros (1)" at bounding box center [109, 13] width 63 height 26
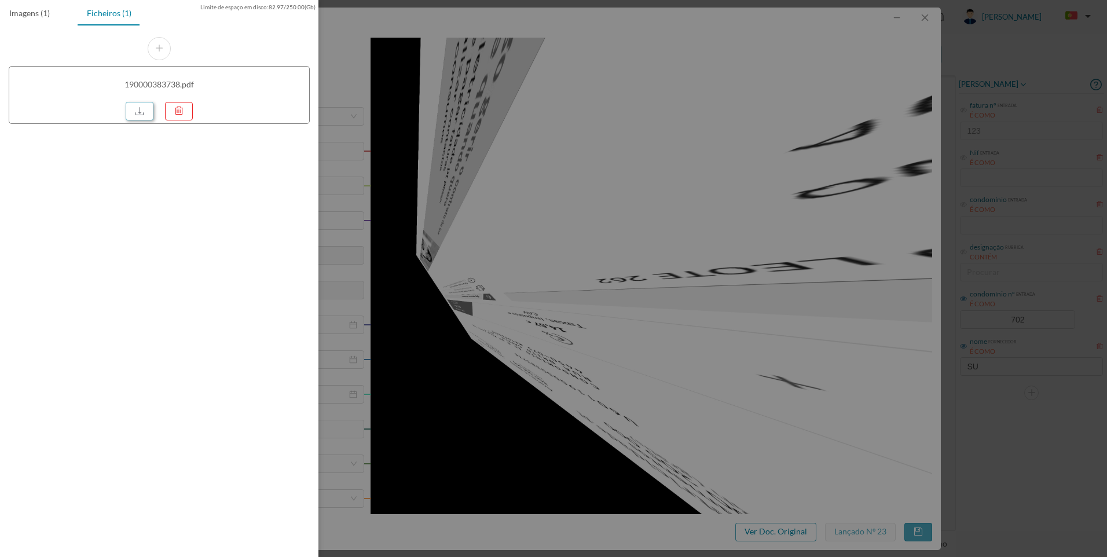
drag, startPoint x: 149, startPoint y: 107, endPoint x: 149, endPoint y: 120, distance: 13.3
click at [149, 108] on link at bounding box center [140, 111] width 28 height 19
click at [847, 212] on div at bounding box center [553, 278] width 1107 height 557
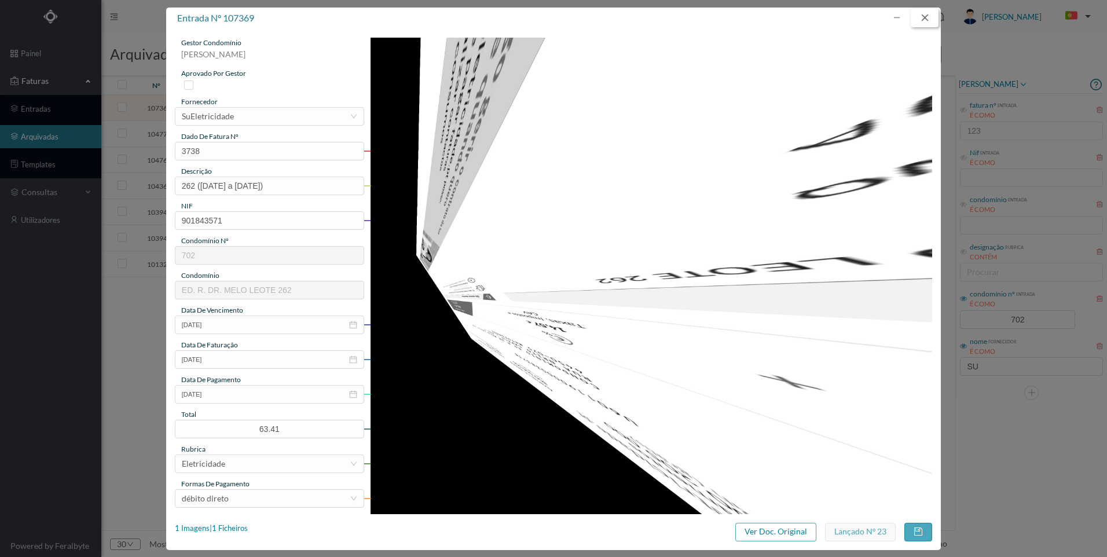
click at [927, 16] on button "button" at bounding box center [924, 18] width 28 height 19
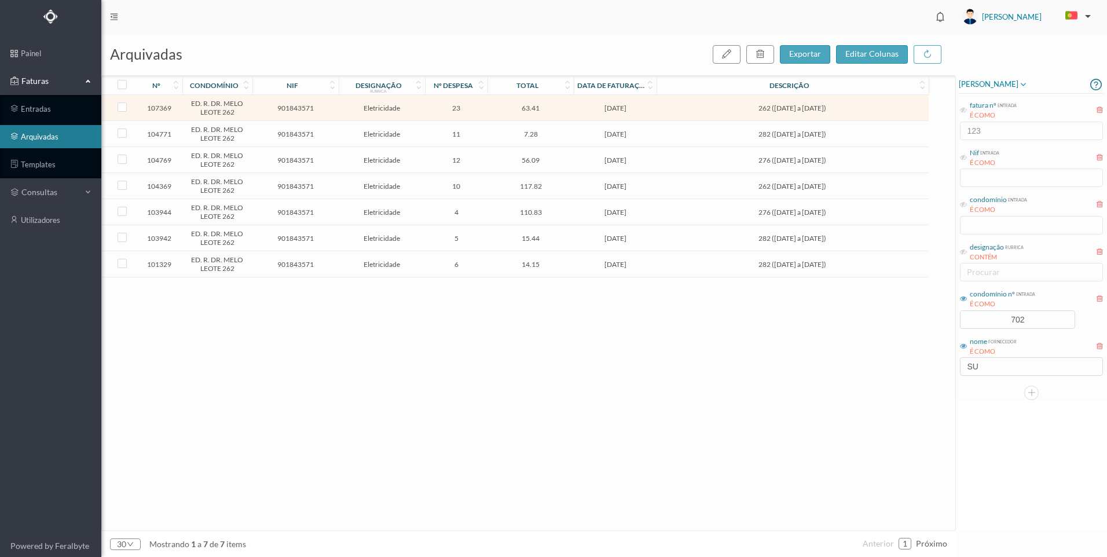
click at [417, 134] on span "Eletricidade" at bounding box center [381, 134] width 80 height 9
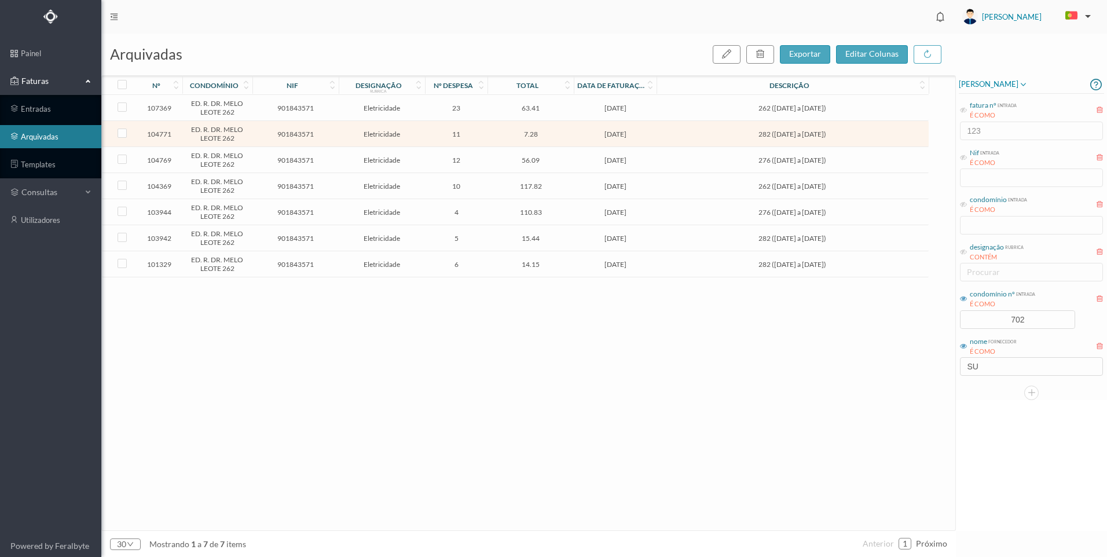
click at [417, 134] on span "Eletricidade" at bounding box center [381, 134] width 80 height 9
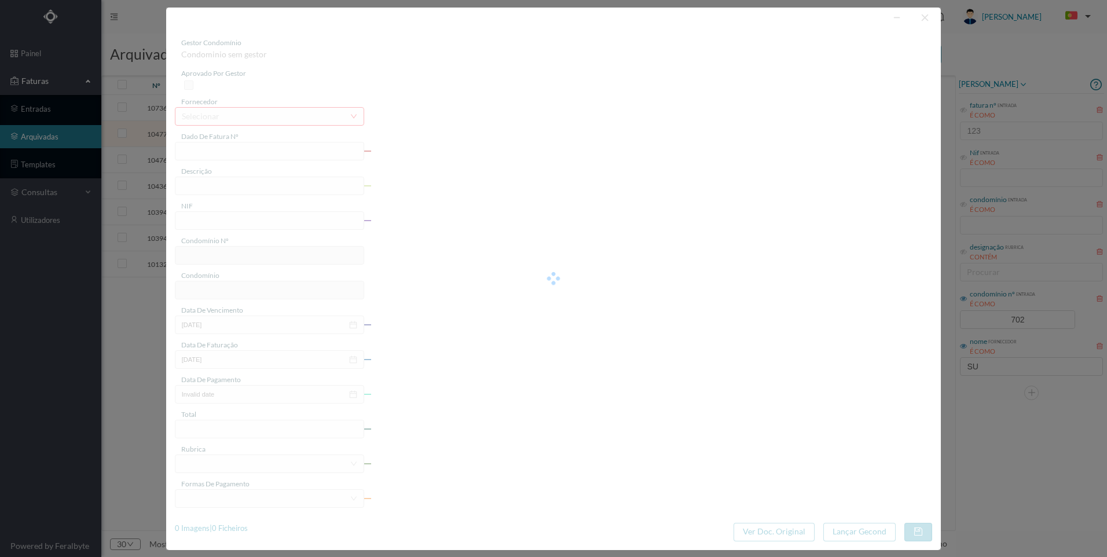
type input "FAC 0230312025/0057333127"
type input "282 ([DATE] a [DATE])"
type input "901843571"
type input "[DATE]"
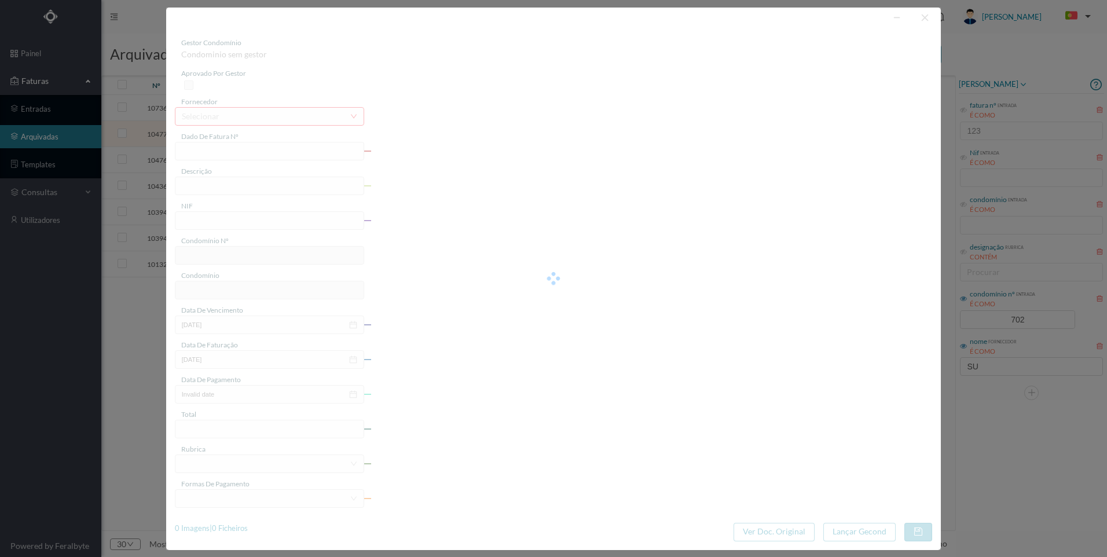
type input "[DATE]"
type input "7.28"
type input "702"
type input "ED. R. DR. MELO LEOTE 262"
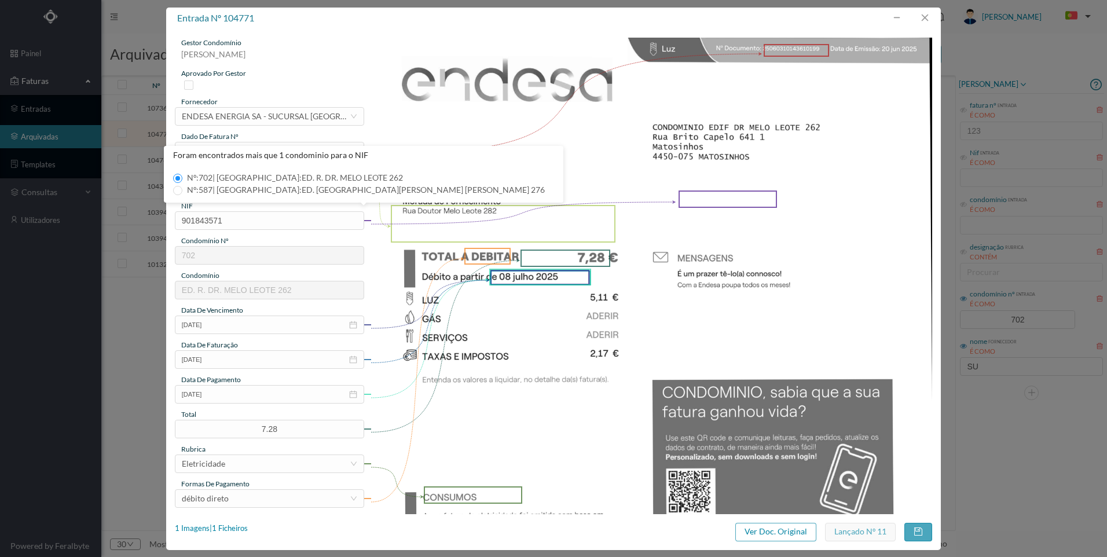
drag, startPoint x: 567, startPoint y: 103, endPoint x: 586, endPoint y: 109, distance: 20.0
click at [567, 104] on img at bounding box center [650, 434] width 561 height 793
drag, startPoint x: 925, startPoint y: 16, endPoint x: 920, endPoint y: 31, distance: 16.5
click at [925, 16] on button "button" at bounding box center [924, 18] width 28 height 19
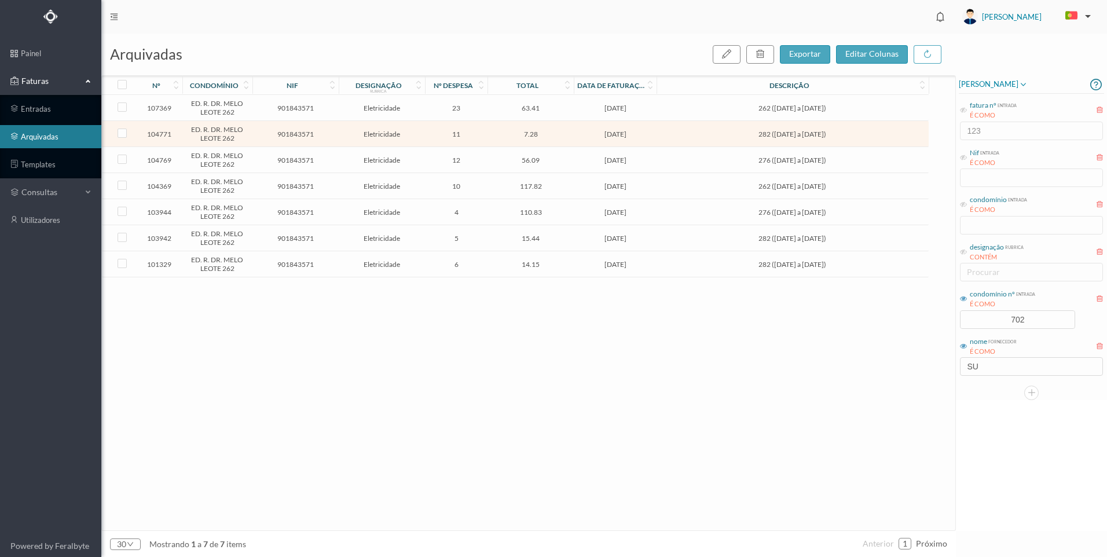
drag, startPoint x: 477, startPoint y: 357, endPoint x: 407, endPoint y: 284, distance: 101.5
click at [477, 355] on div "107369 ED. R. [PERSON_NAME] [PERSON_NAME] 262 901843571 Eletricidade 23 63.41 […" at bounding box center [515, 312] width 826 height 435
